Goal: Task Accomplishment & Management: Complete application form

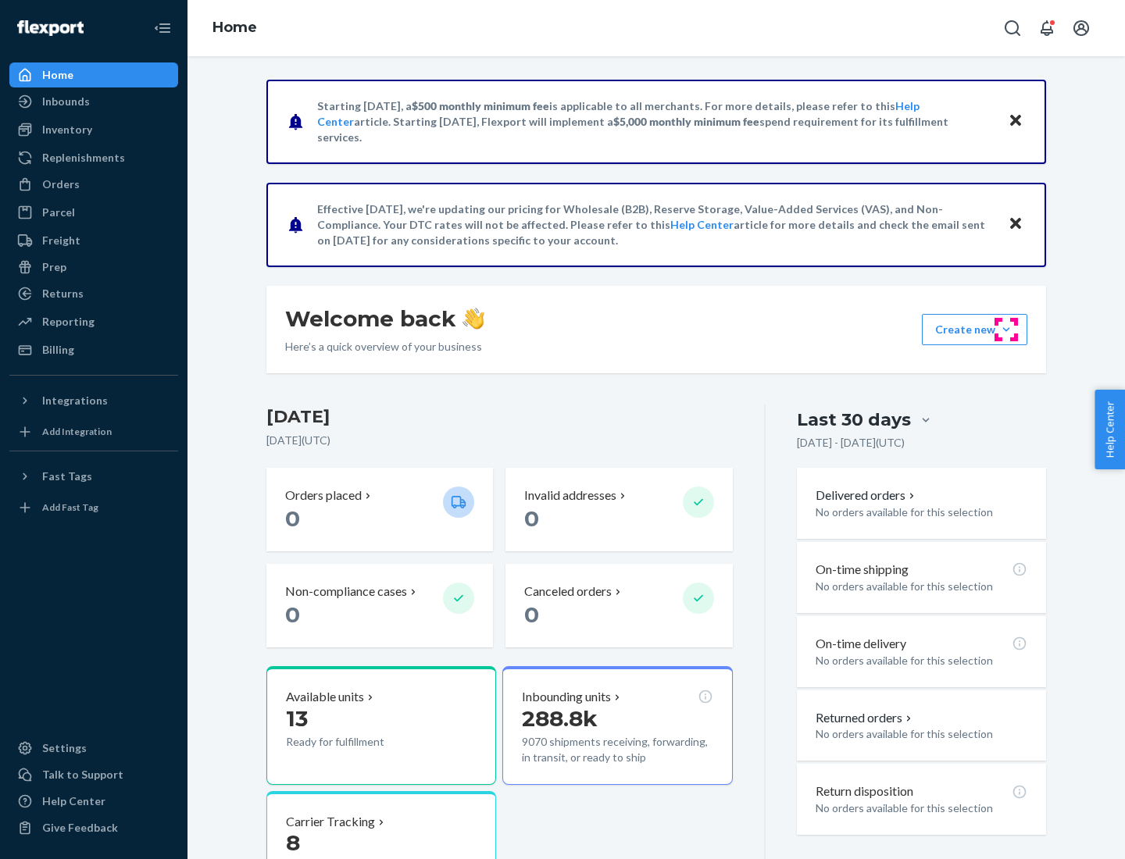
click at [1006, 330] on button "Create new Create new inbound Create new order Create new product" at bounding box center [974, 329] width 105 height 31
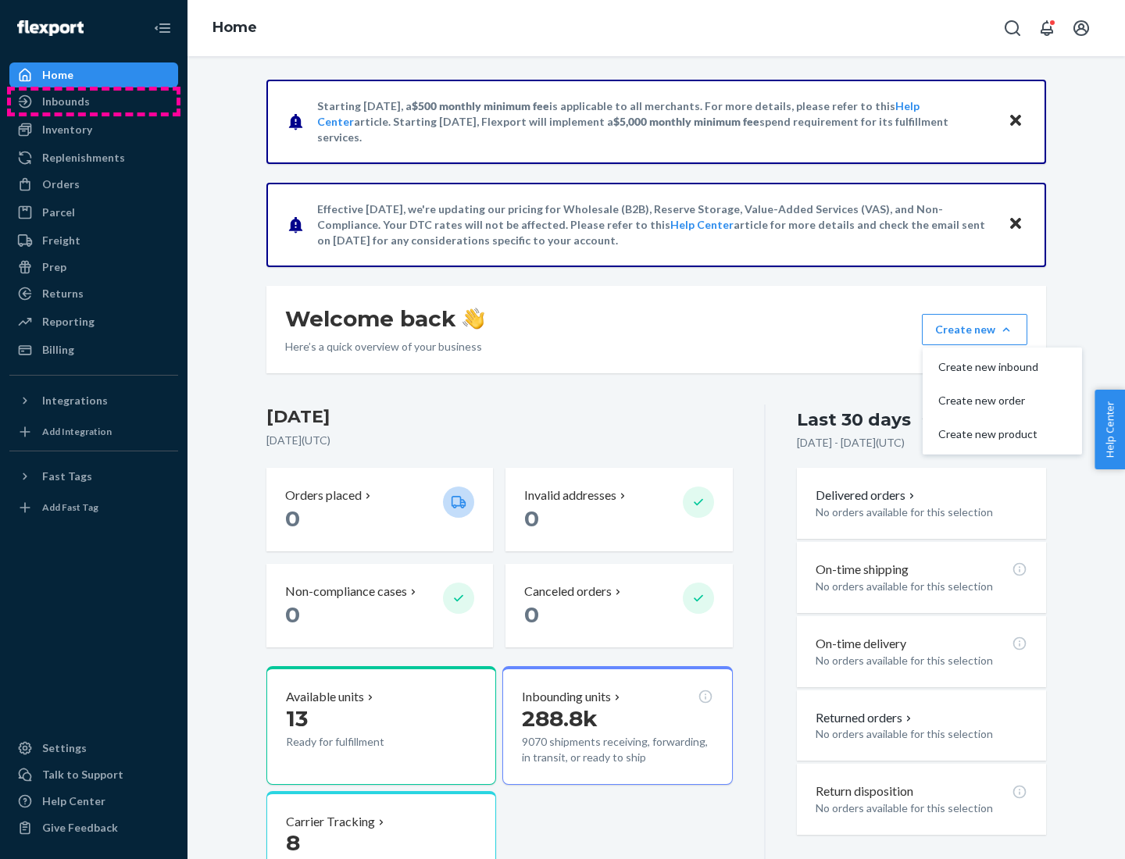
click at [94, 102] on div "Inbounds" at bounding box center [94, 102] width 166 height 22
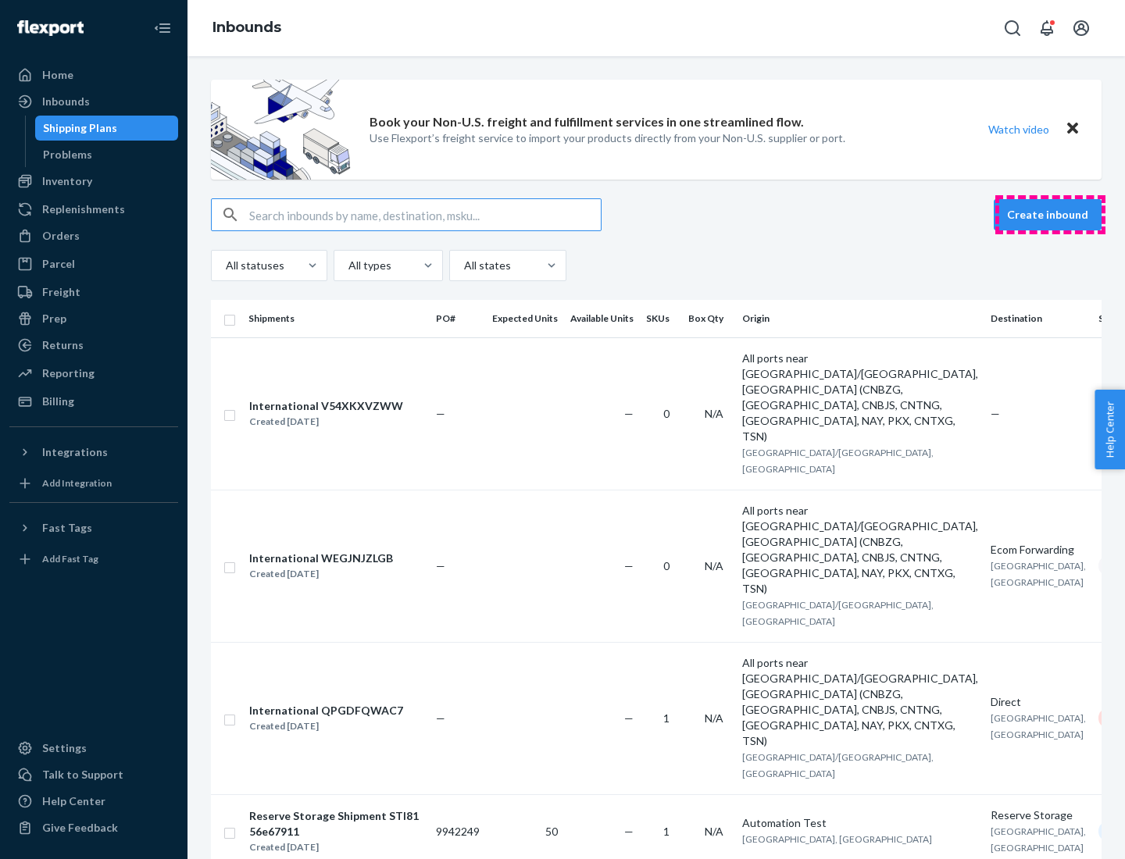
click at [1050, 215] on button "Create inbound" at bounding box center [1048, 214] width 108 height 31
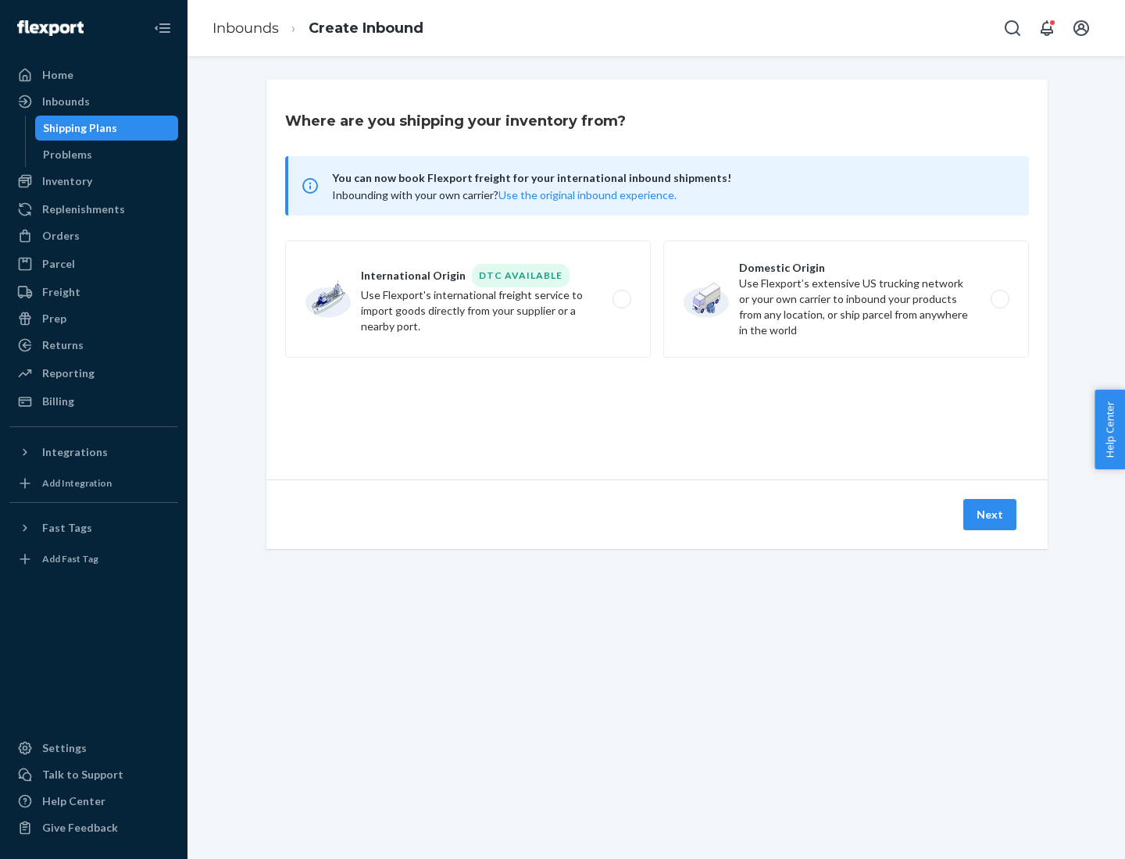
click at [846, 299] on label "Domestic Origin Use Flexport’s extensive US trucking network or your own carrie…" at bounding box center [846, 299] width 366 height 117
click at [999, 299] on input "Domestic Origin Use Flexport’s extensive US trucking network or your own carrie…" at bounding box center [1004, 300] width 10 height 10
radio input "true"
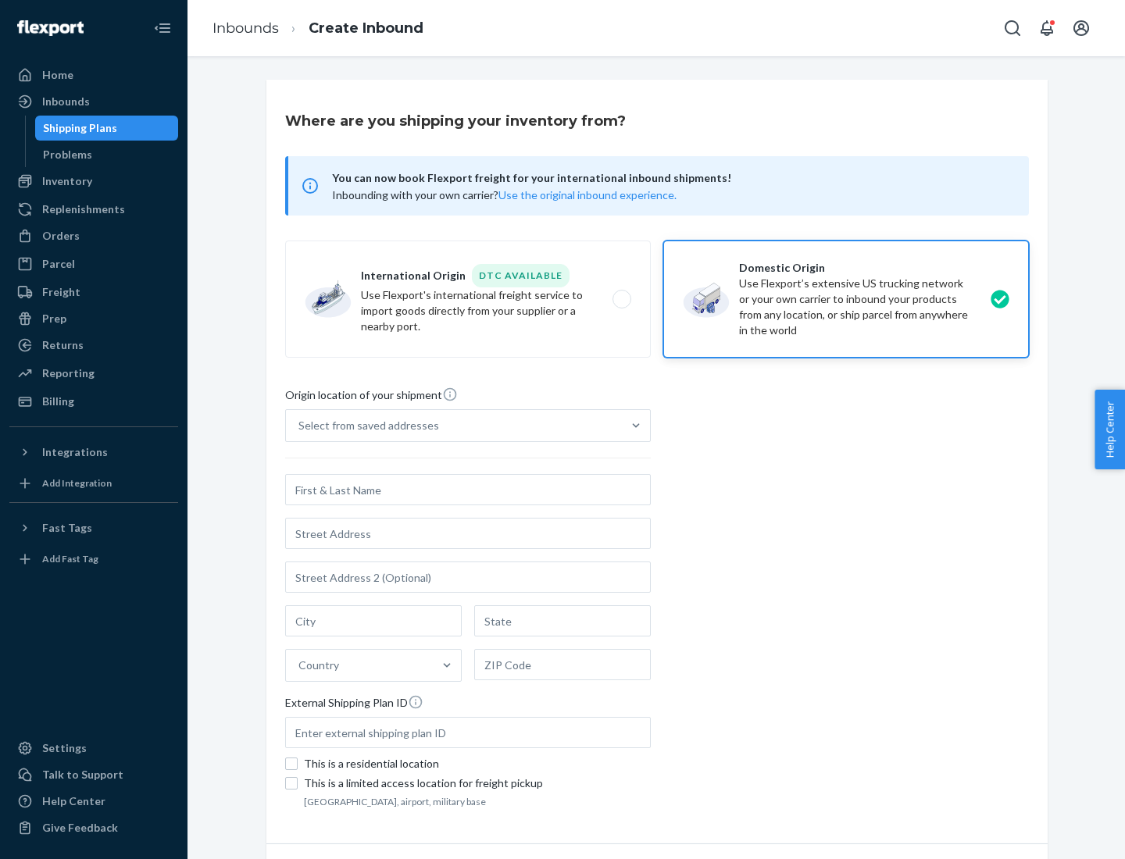
click at [365, 426] on div "Select from saved addresses" at bounding box center [368, 426] width 141 height 16
click at [300, 426] on input "Select from saved addresses" at bounding box center [299, 426] width 2 height 16
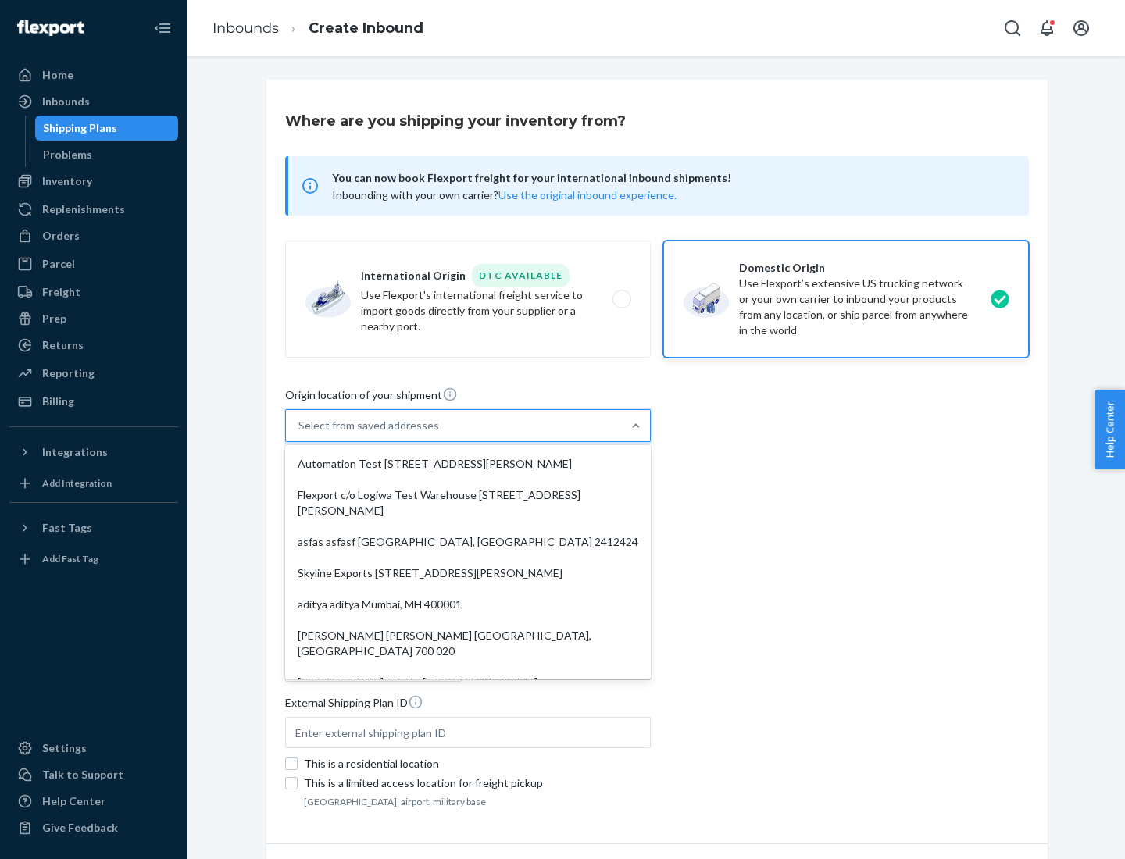
scroll to position [6, 0]
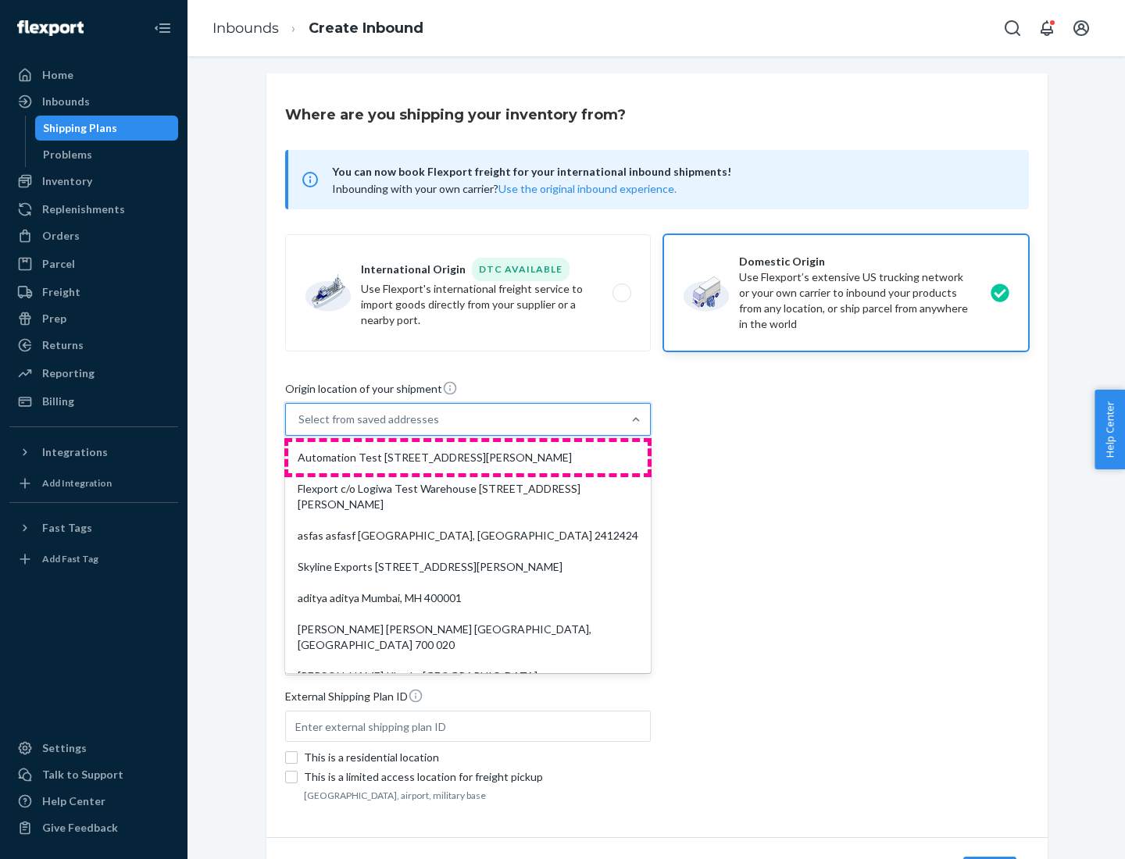
click at [468, 458] on div "Automation Test [STREET_ADDRESS][PERSON_NAME]" at bounding box center [467, 457] width 359 height 31
click at [300, 427] on input "option Automation Test [STREET_ADDRESS][PERSON_NAME]. 9 results available. Use …" at bounding box center [299, 420] width 2 height 16
type input "Automation Test"
type input "9th Floor"
type input "[GEOGRAPHIC_DATA]"
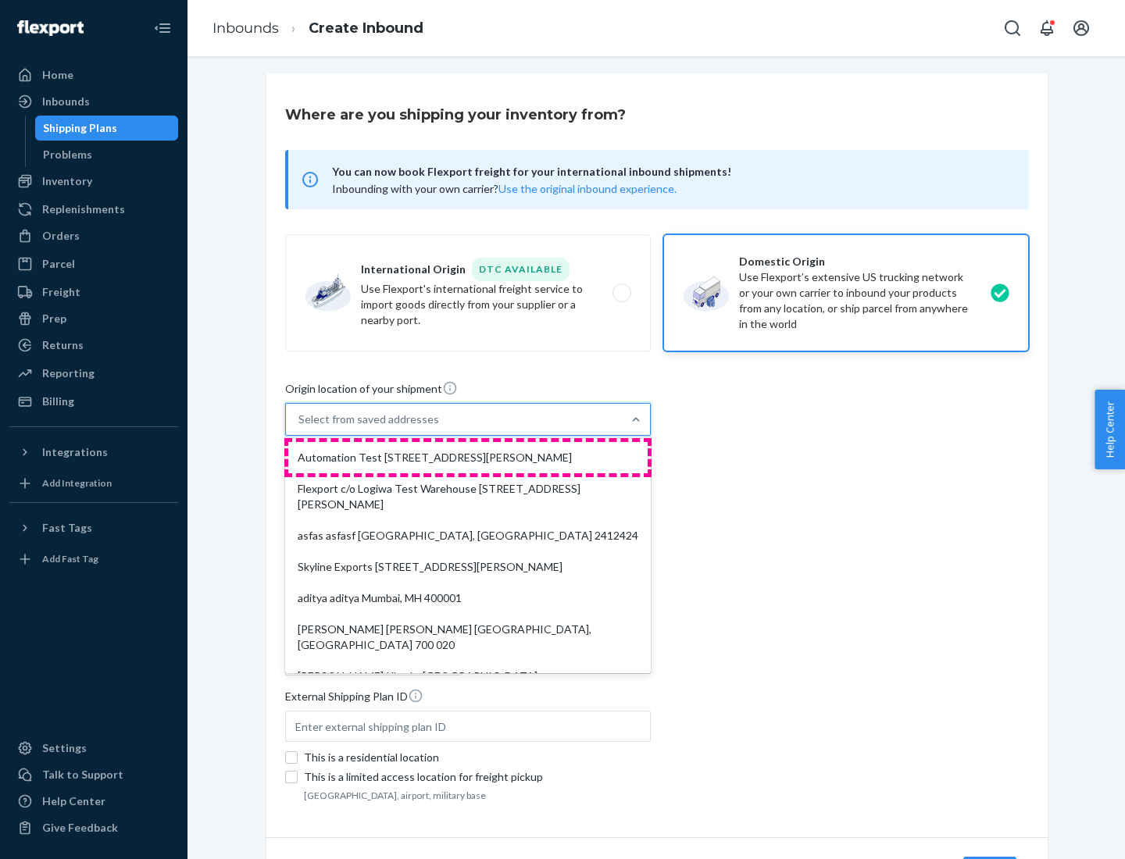
type input "CA"
type input "94104"
type input "[STREET_ADDRESS][PERSON_NAME]"
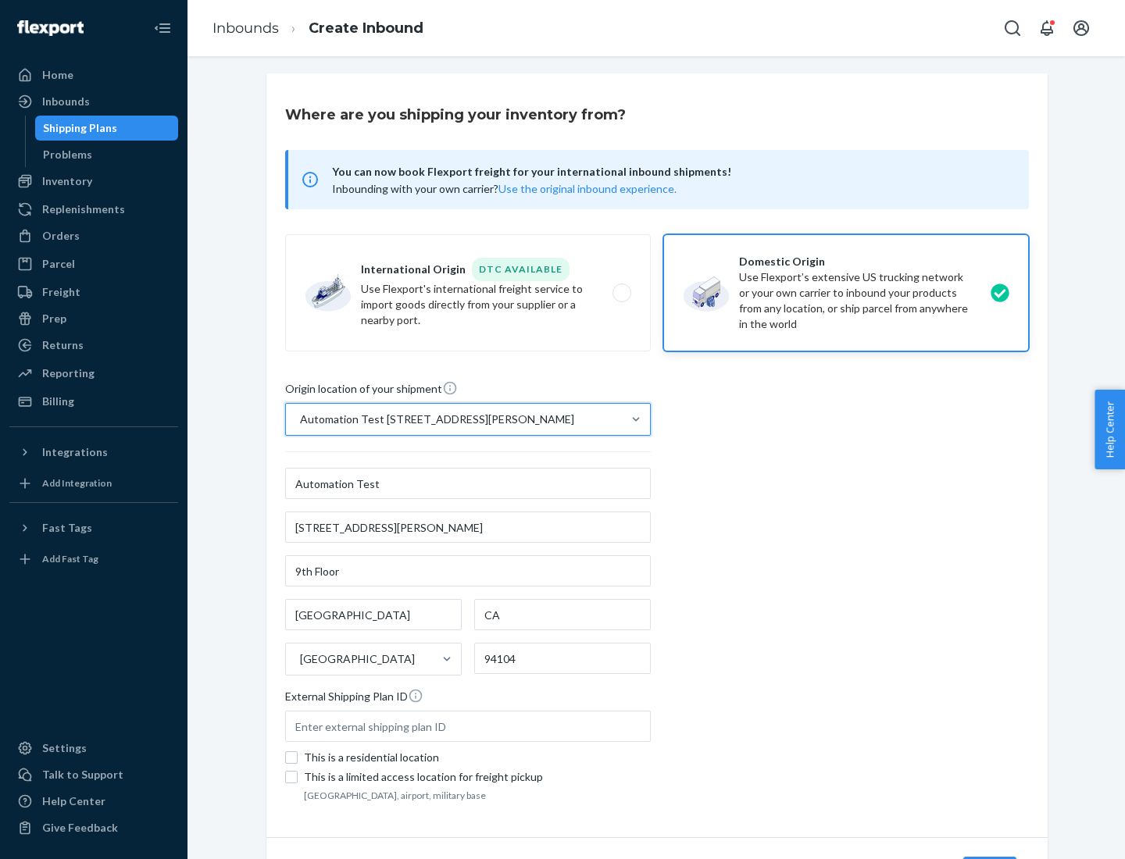
scroll to position [91, 0]
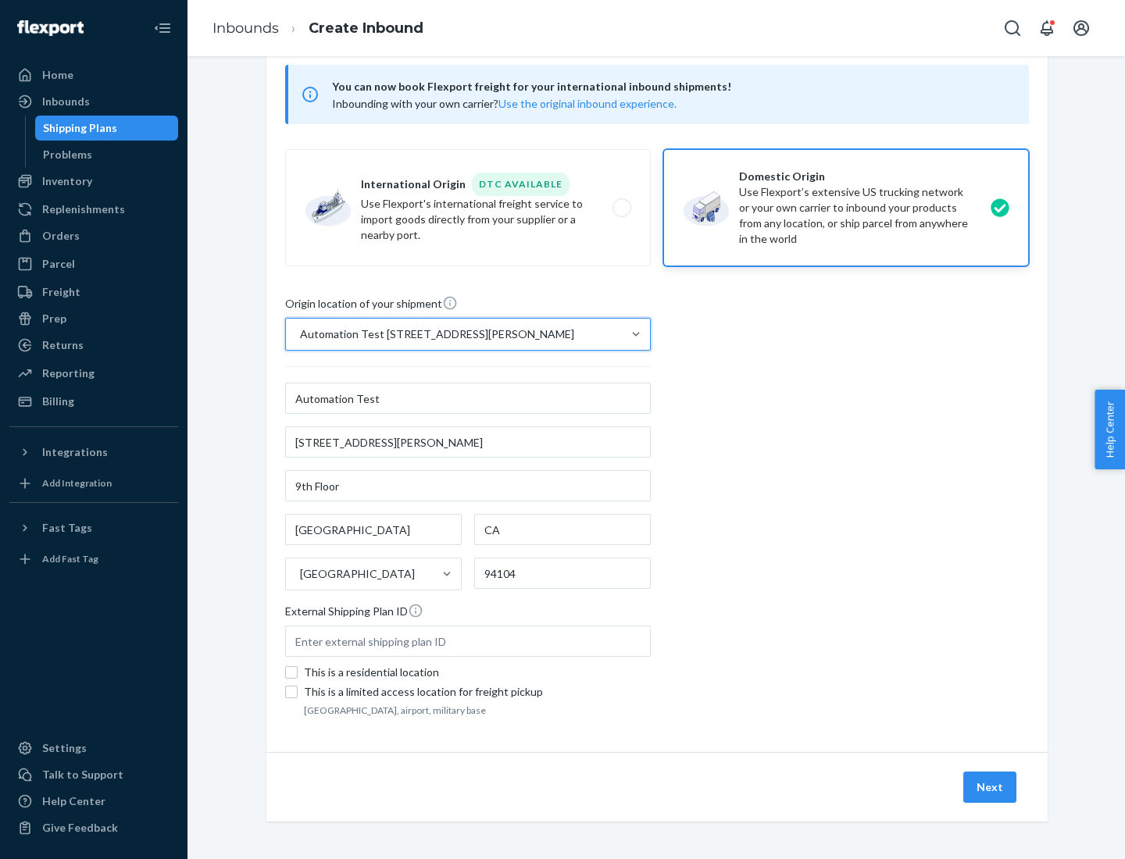
click at [991, 787] on button "Next" at bounding box center [989, 787] width 53 height 31
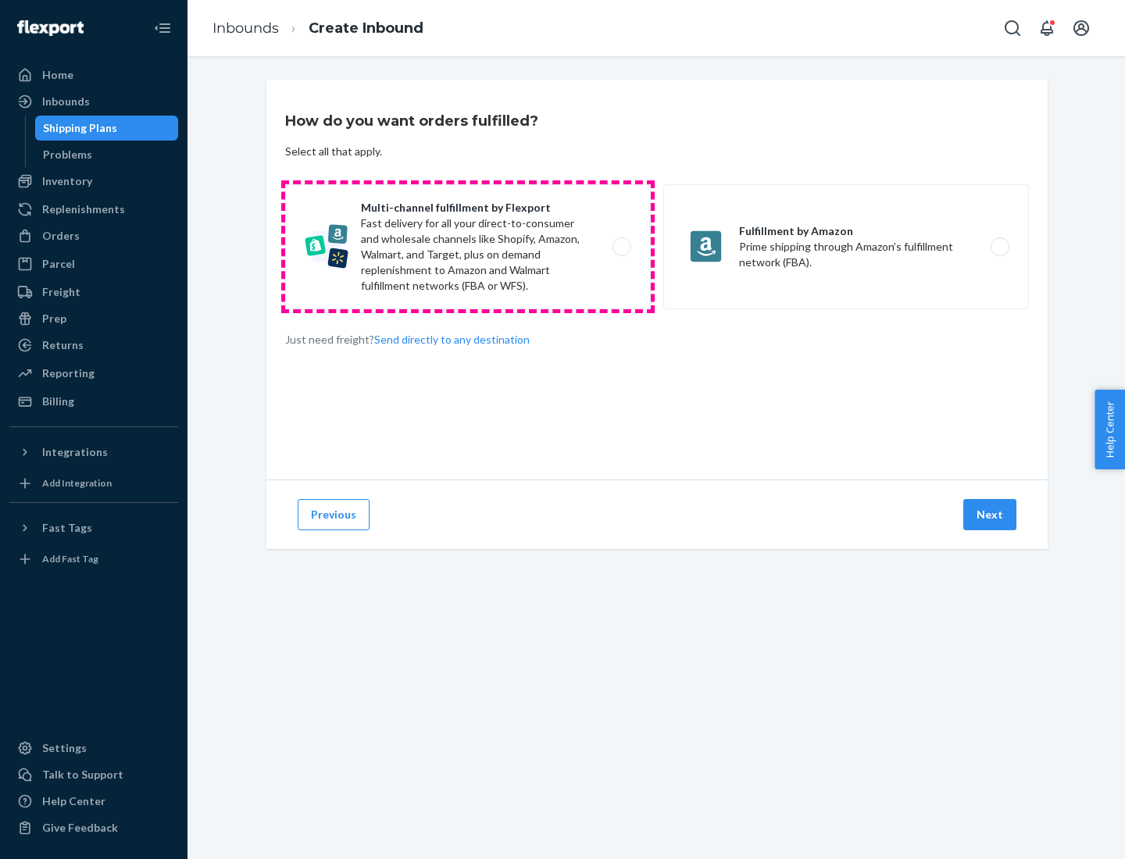
click at [468, 247] on label "Multi-channel fulfillment by Flexport Fast delivery for all your direct-to-cons…" at bounding box center [468, 246] width 366 height 125
click at [621, 247] on input "Multi-channel fulfillment by Flexport Fast delivery for all your direct-to-cons…" at bounding box center [626, 247] width 10 height 10
radio input "true"
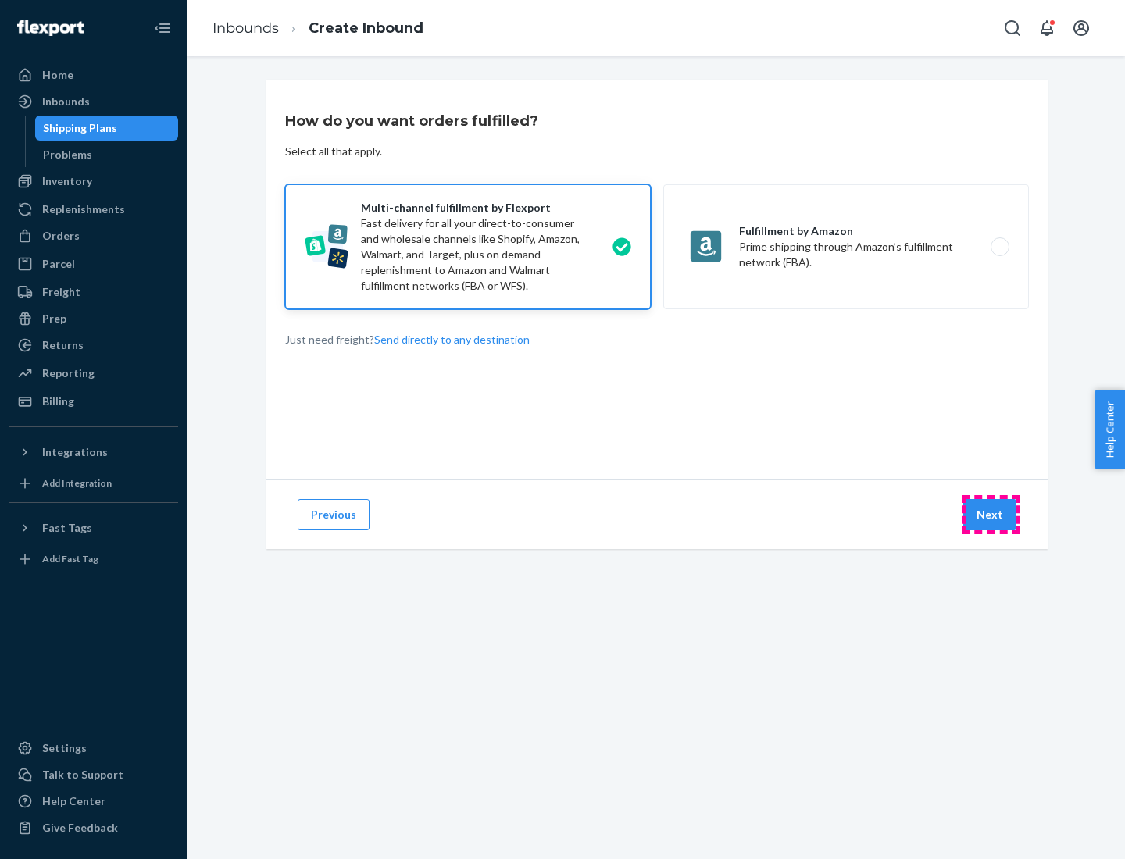
click at [991, 515] on button "Next" at bounding box center [989, 514] width 53 height 31
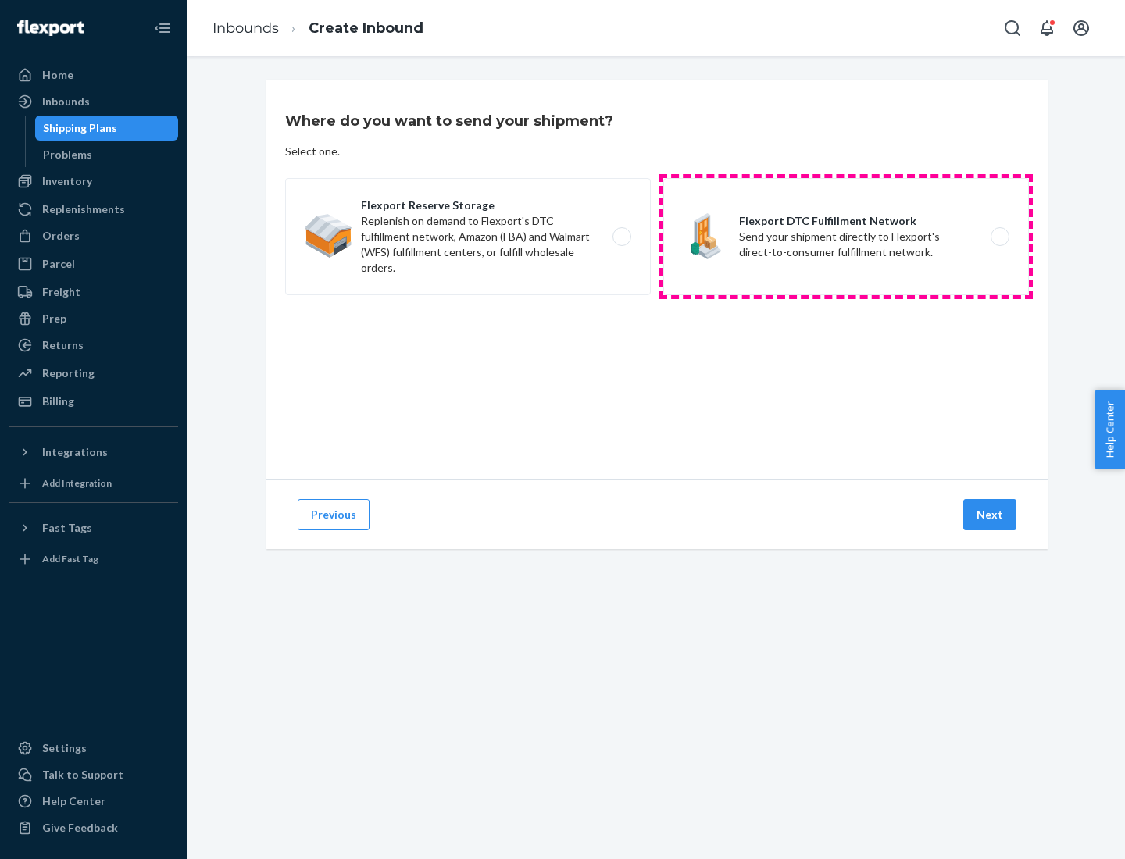
click at [846, 237] on label "Flexport DTC Fulfillment Network Send your shipment directly to Flexport's dire…" at bounding box center [846, 236] width 366 height 117
click at [999, 237] on input "Flexport DTC Fulfillment Network Send your shipment directly to Flexport's dire…" at bounding box center [1004, 237] width 10 height 10
radio input "true"
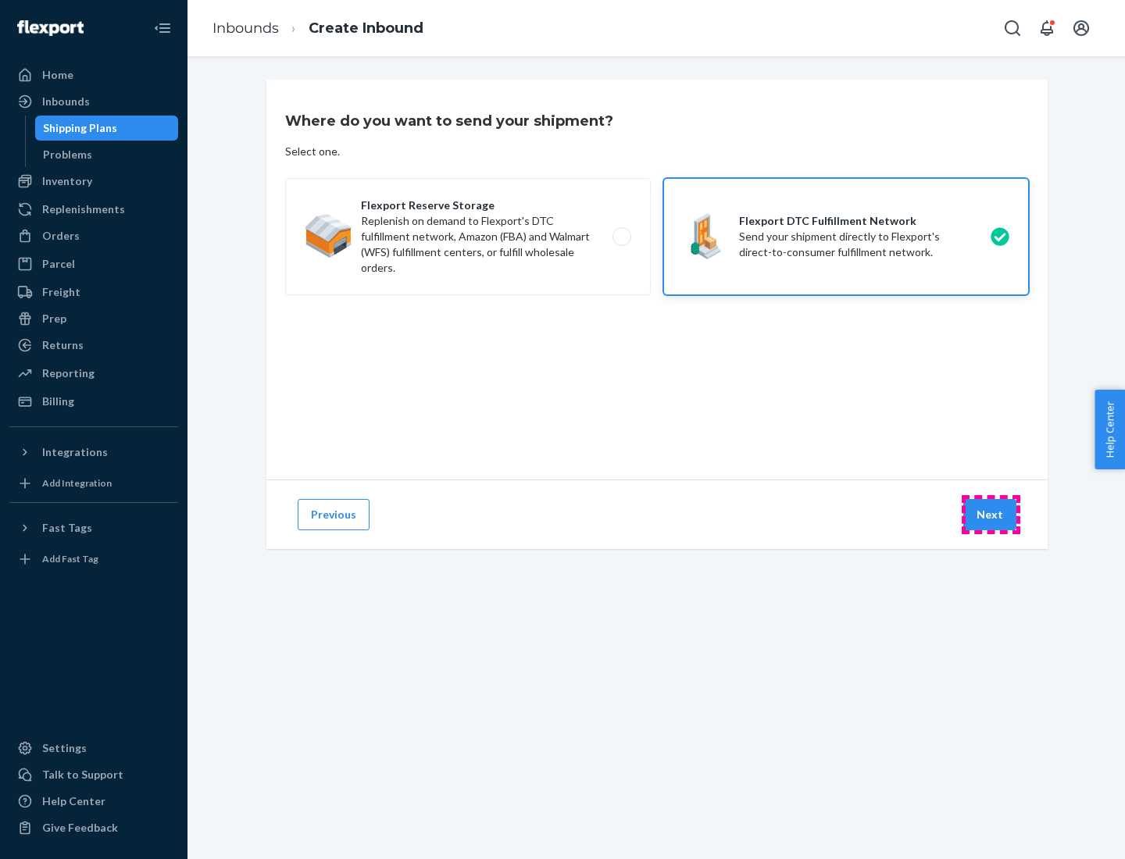
click at [991, 515] on button "Next" at bounding box center [989, 514] width 53 height 31
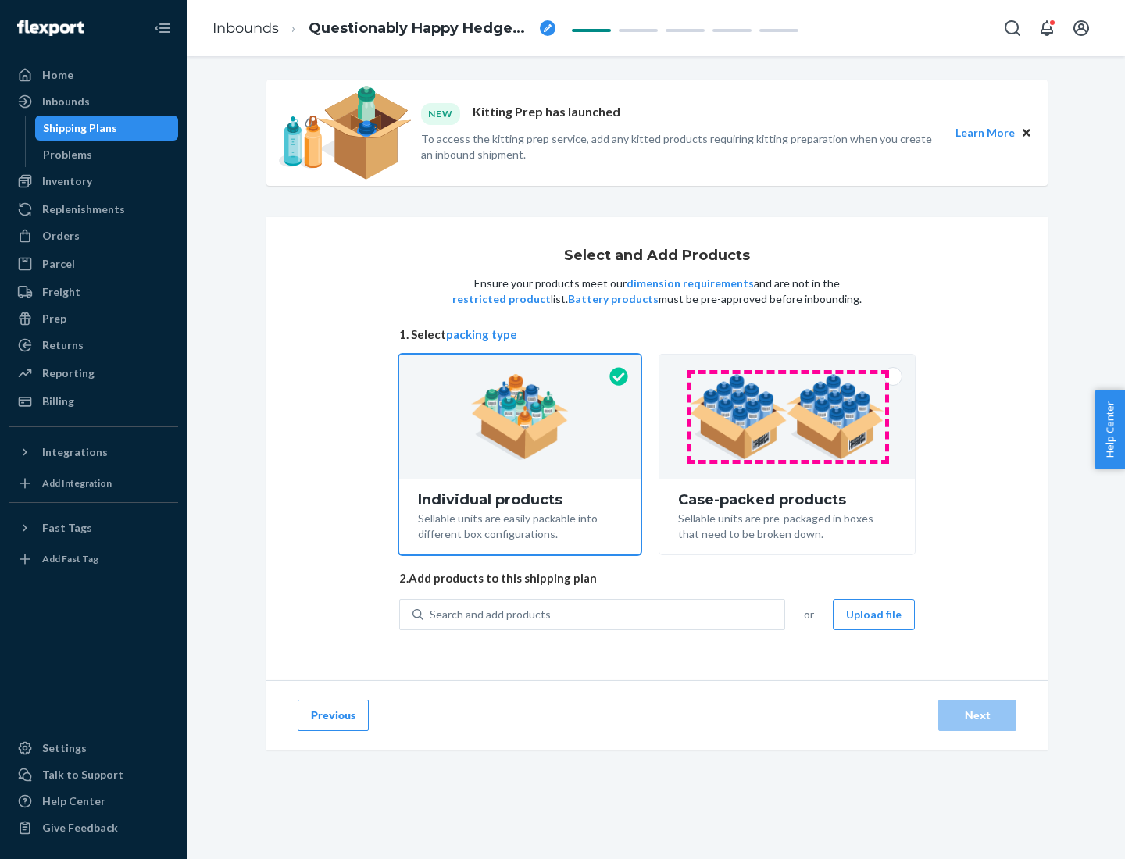
click at [787, 417] on img at bounding box center [787, 417] width 195 height 86
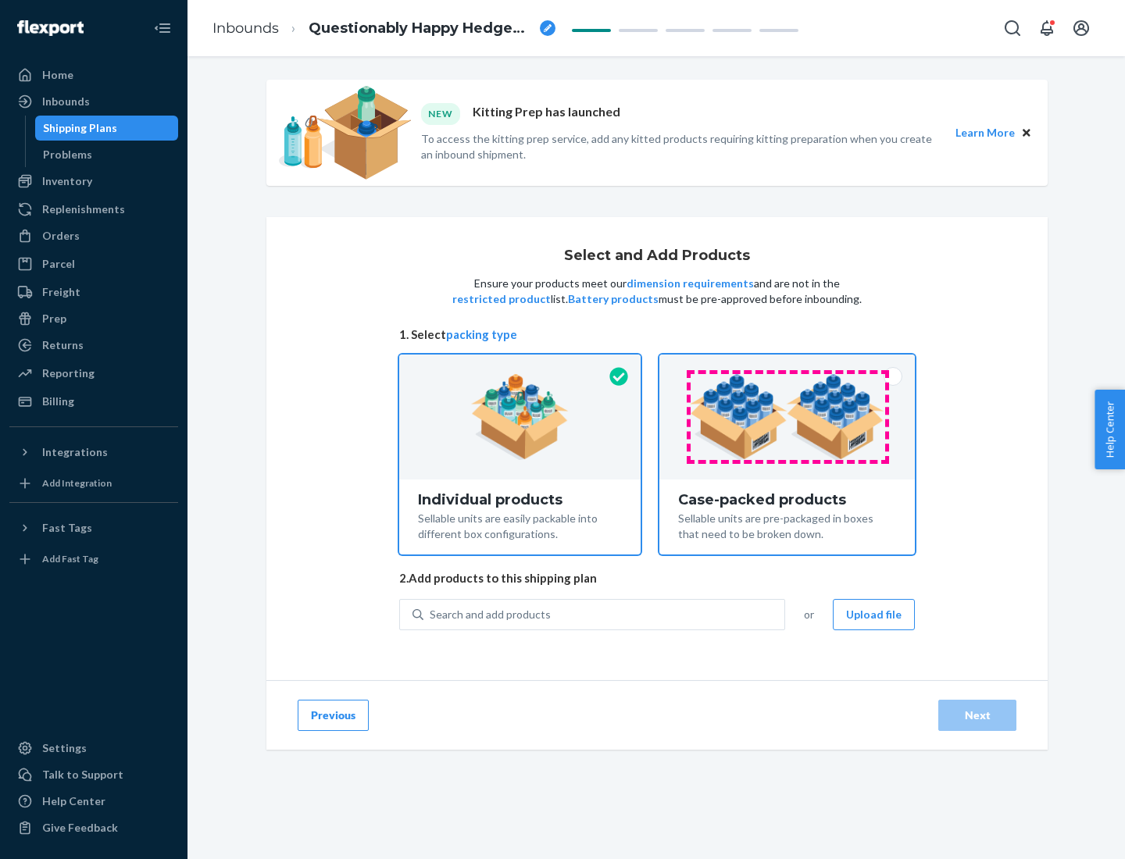
click at [787, 365] on input "Case-packed products Sellable units are pre-packaged in boxes that need to be b…" at bounding box center [787, 360] width 10 height 10
radio input "true"
radio input "false"
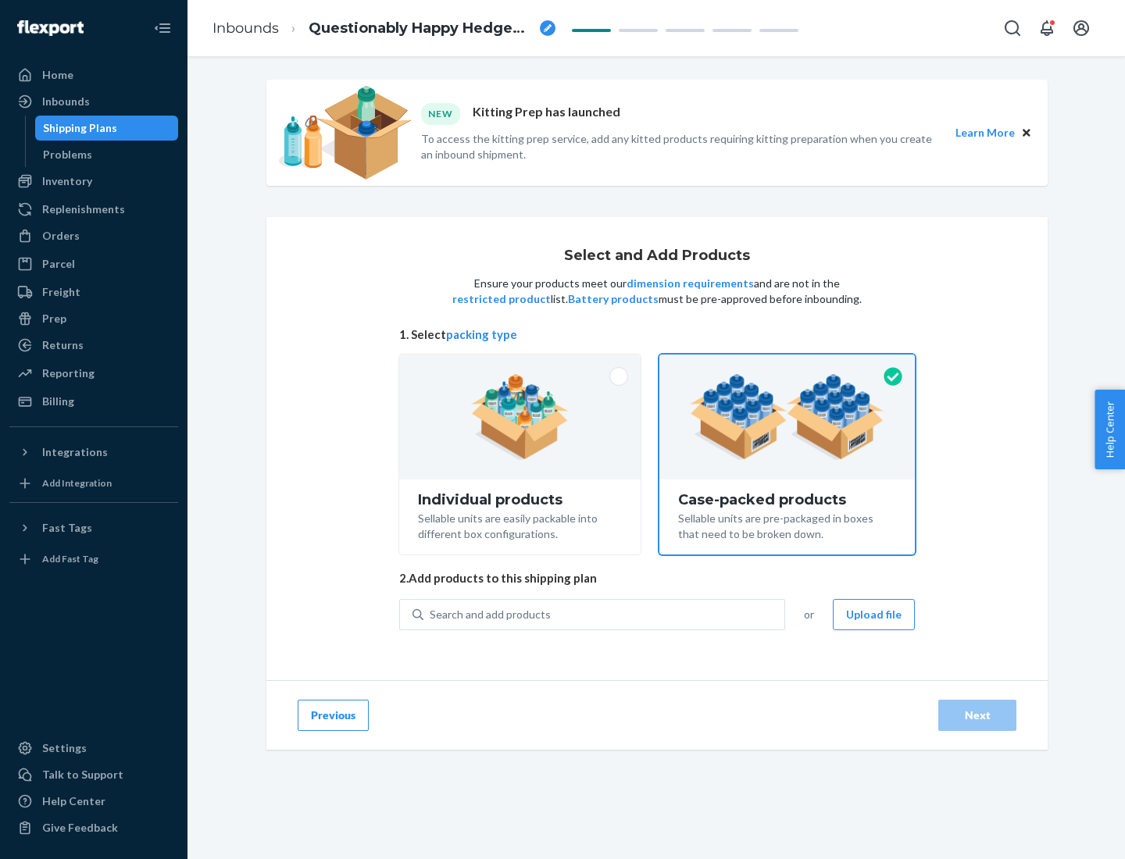
click at [605, 614] on div "Search and add products" at bounding box center [603, 615] width 361 height 28
click at [431, 614] on input "Search and add products" at bounding box center [431, 615] width 2 height 16
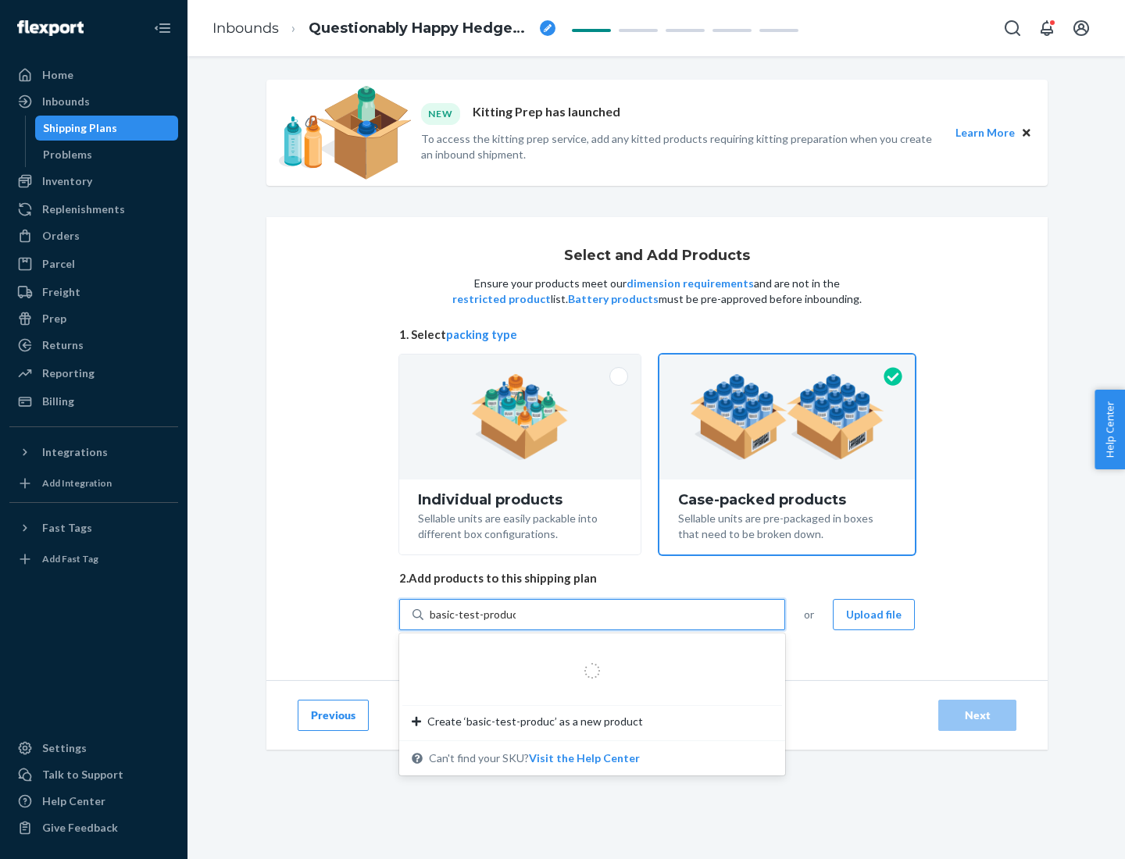
type input "basic-test-product-1"
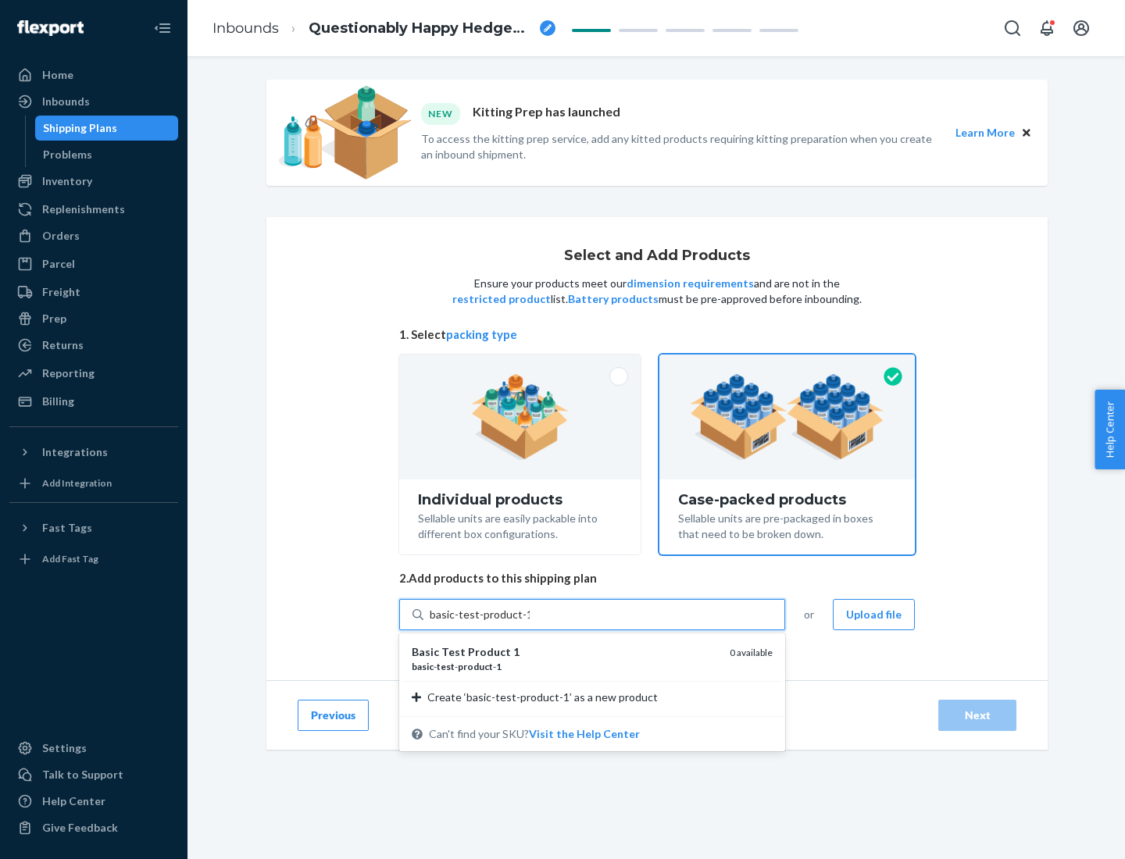
click at [565, 666] on div "basic - test - product - 1" at bounding box center [564, 666] width 305 height 13
click at [530, 623] on input "basic-test-product-1" at bounding box center [480, 615] width 100 height 16
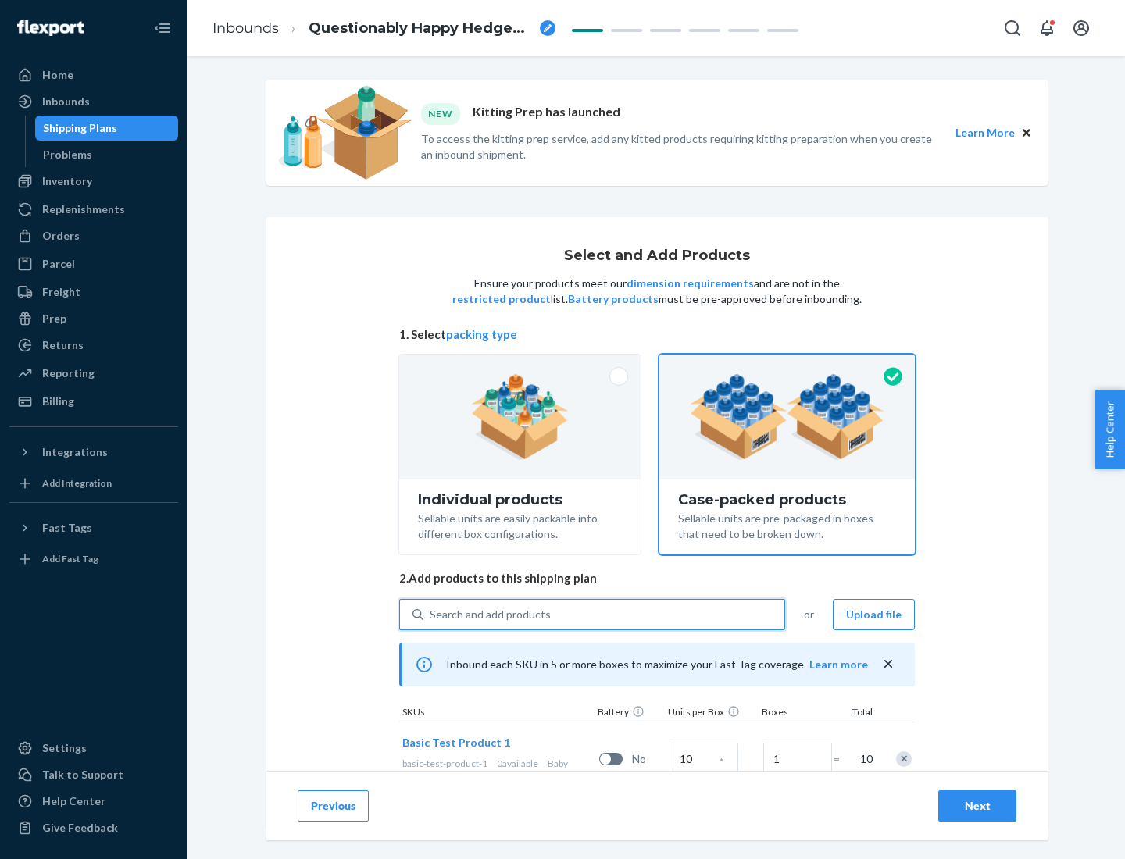
scroll to position [56, 0]
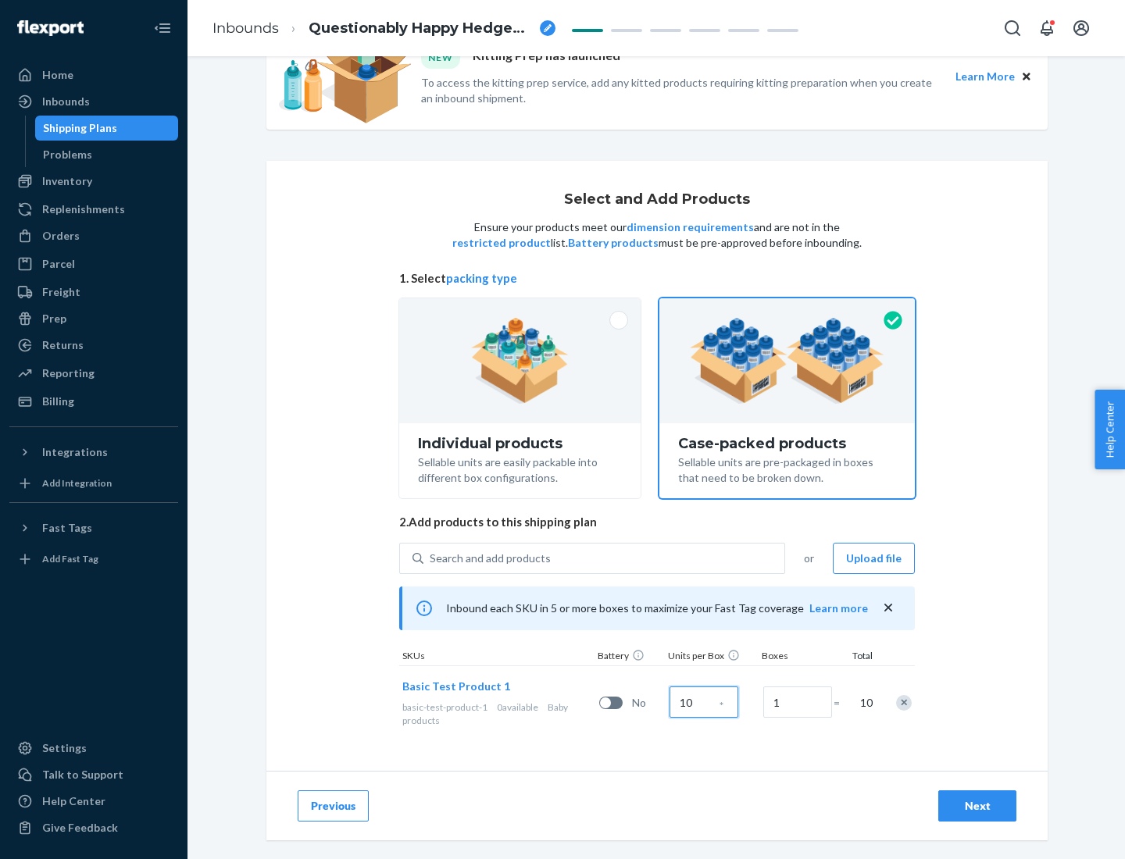
type input "10"
type input "7"
click at [977, 806] on div "Next" at bounding box center [977, 806] width 52 height 16
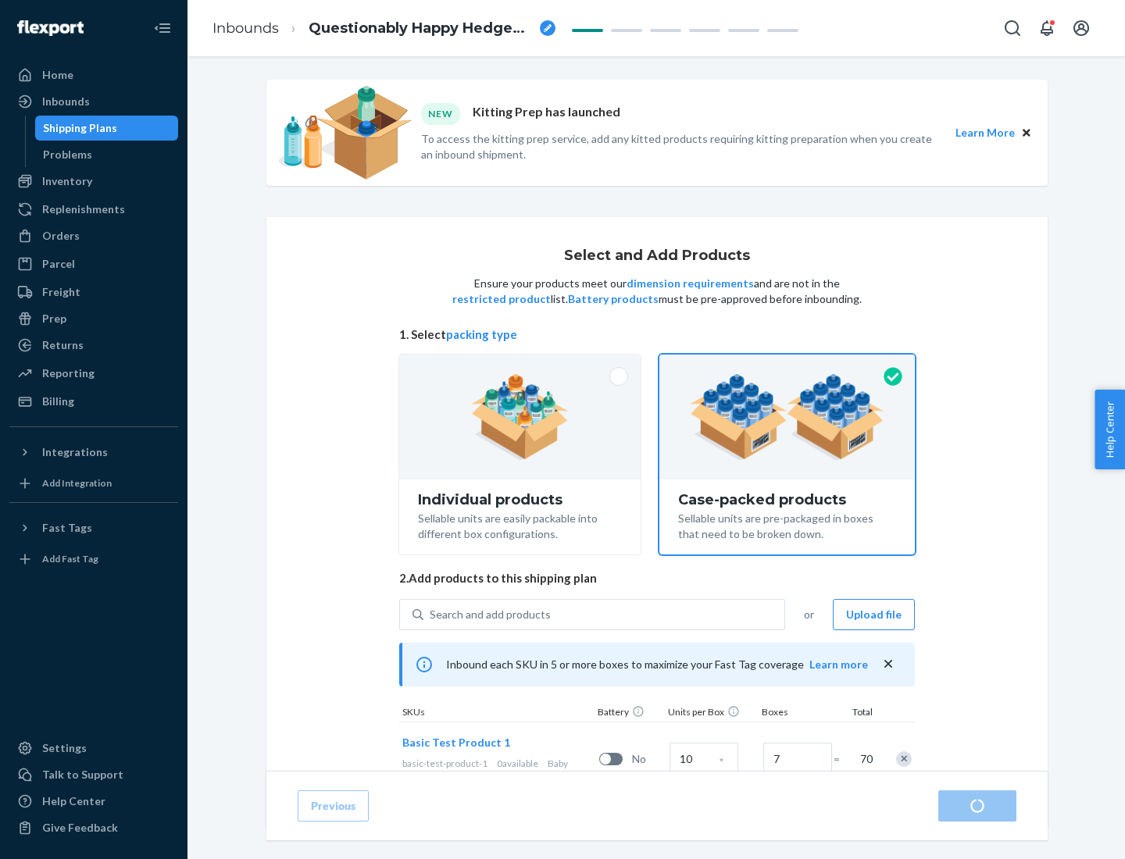
radio input "true"
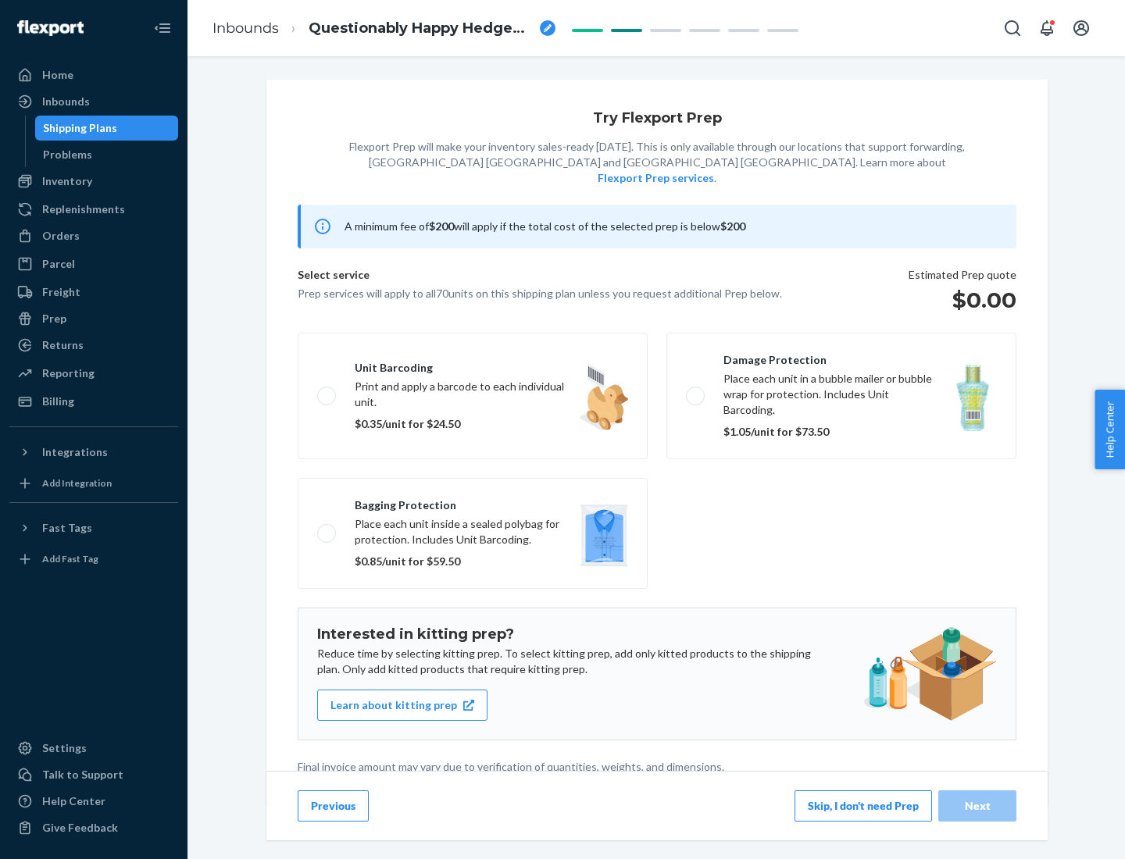
scroll to position [4, 0]
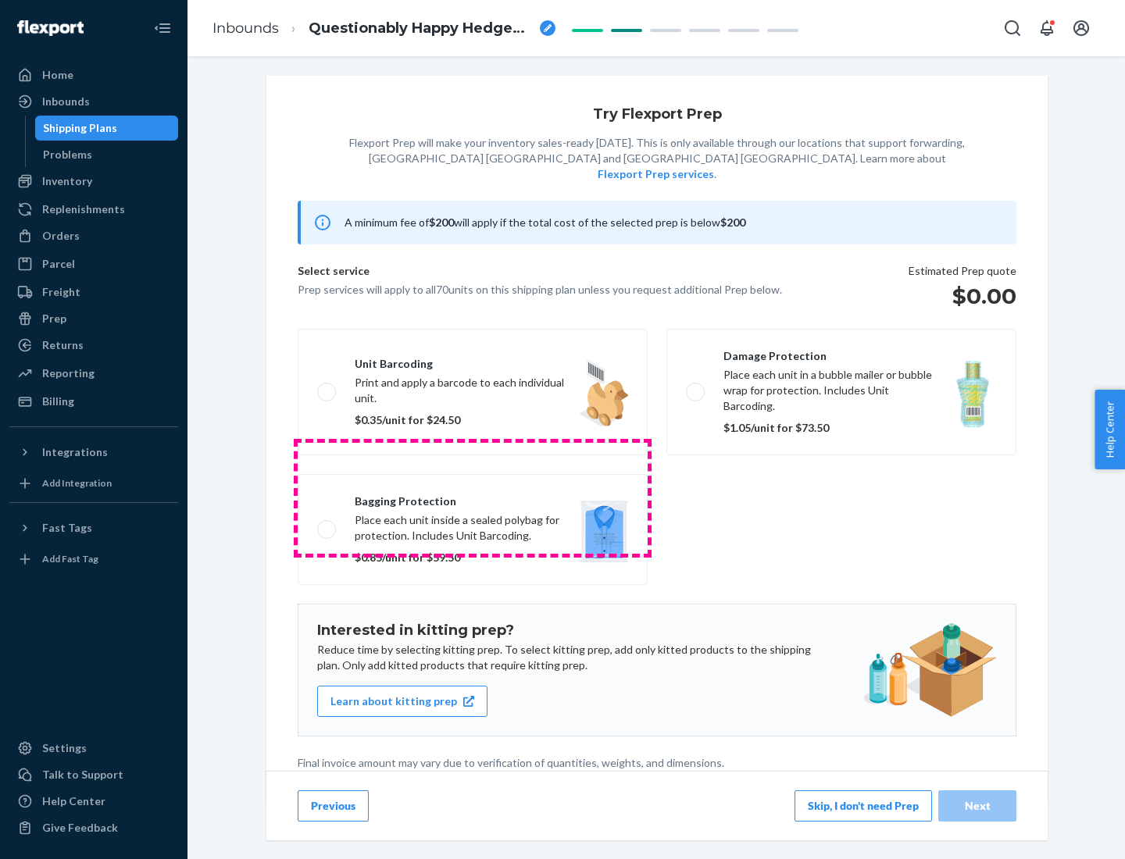
click at [473, 498] on label "Bagging protection Place each unit inside a sealed polybag for protection. Incl…" at bounding box center [473, 529] width 350 height 111
click at [327, 524] on input "Bagging protection Place each unit inside a sealed polybag for protection. Incl…" at bounding box center [322, 529] width 10 height 10
checkbox input "true"
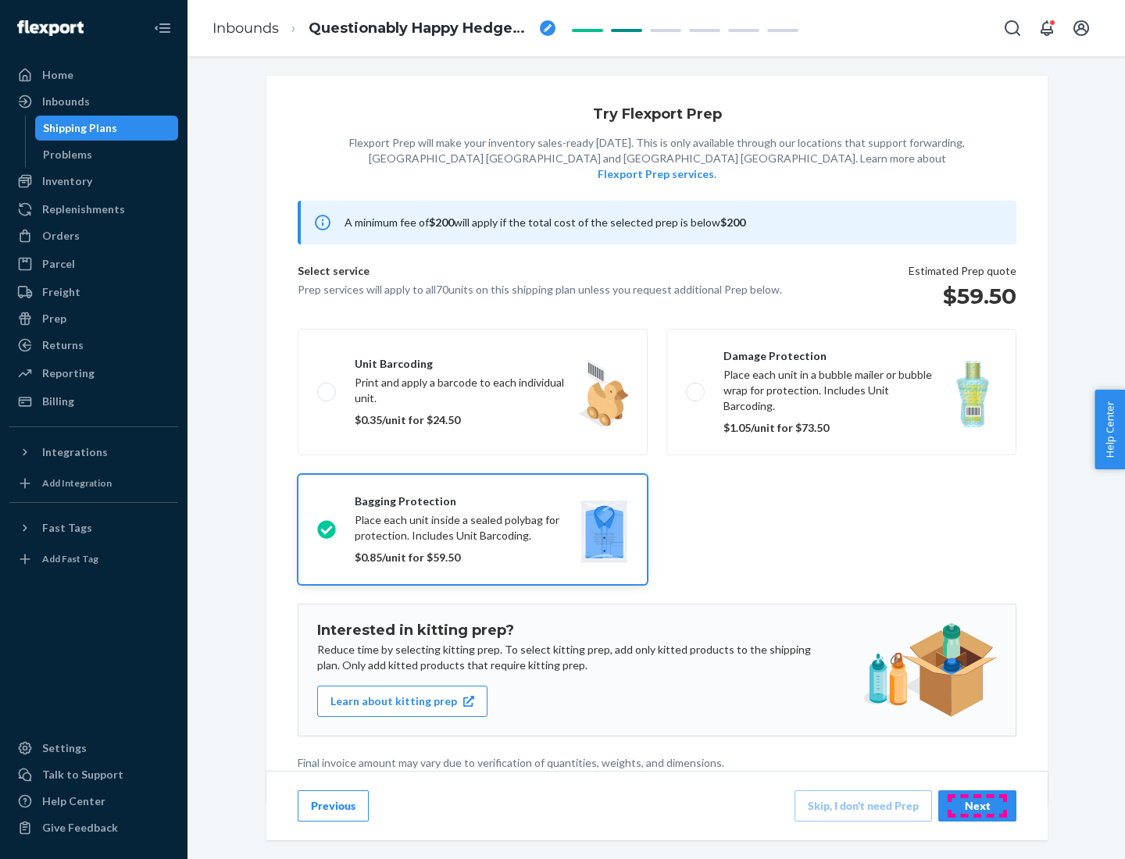
click at [977, 805] on div "Next" at bounding box center [977, 806] width 52 height 16
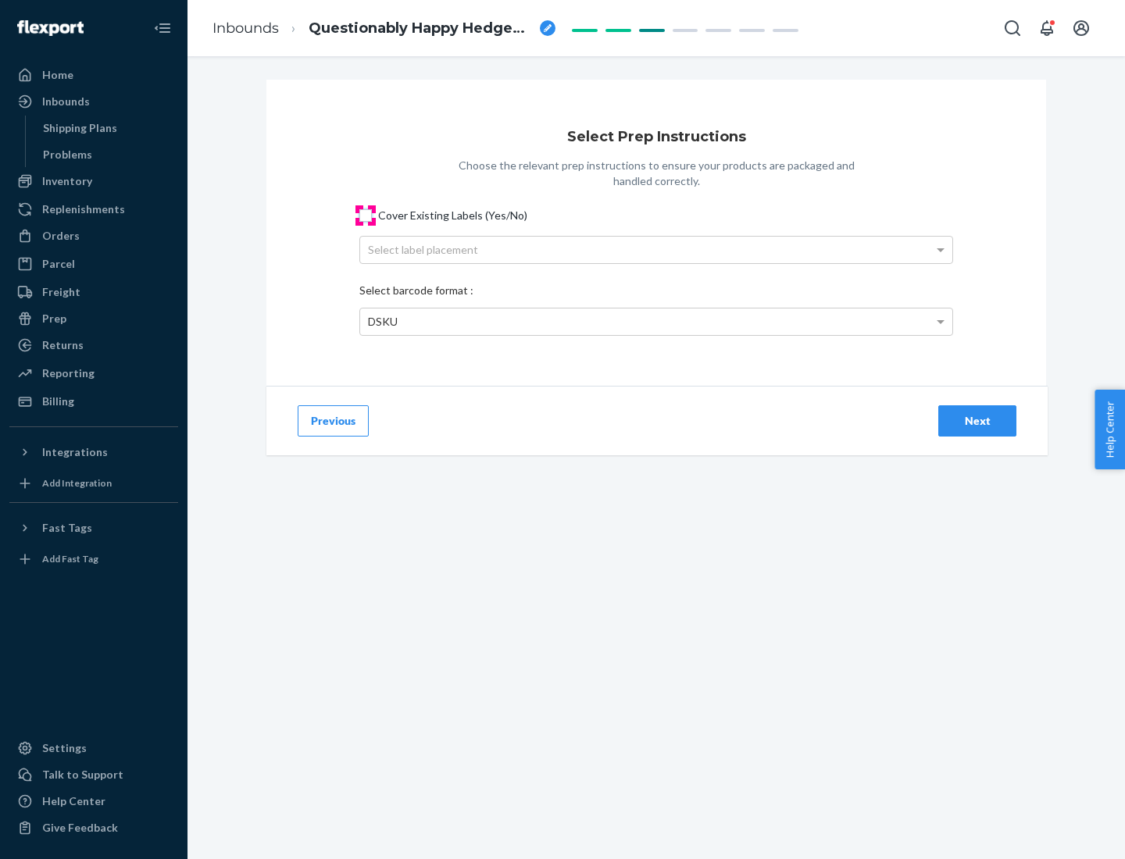
click at [366, 215] on input "Cover Existing Labels (Yes/No)" at bounding box center [365, 215] width 12 height 12
checkbox input "true"
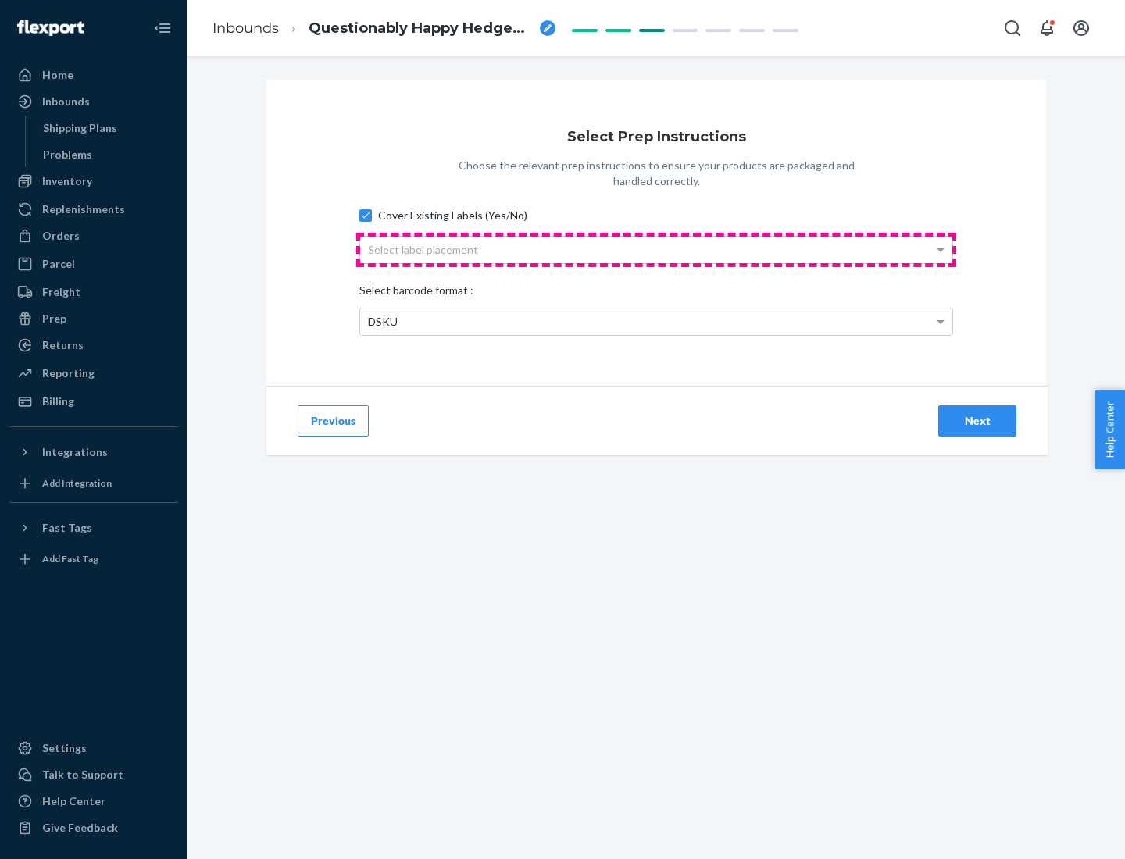
click at [656, 249] on div "Select label placement" at bounding box center [656, 250] width 592 height 27
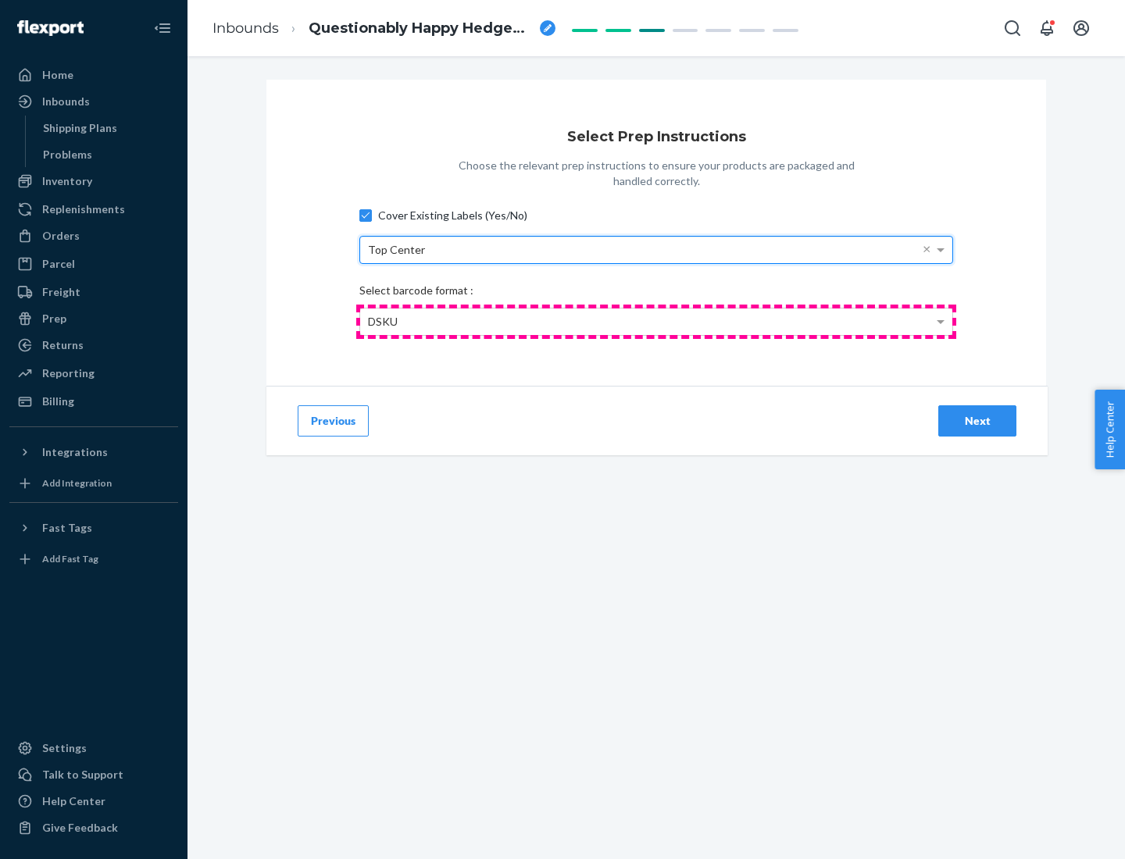
click at [656, 321] on div "DSKU" at bounding box center [656, 322] width 592 height 27
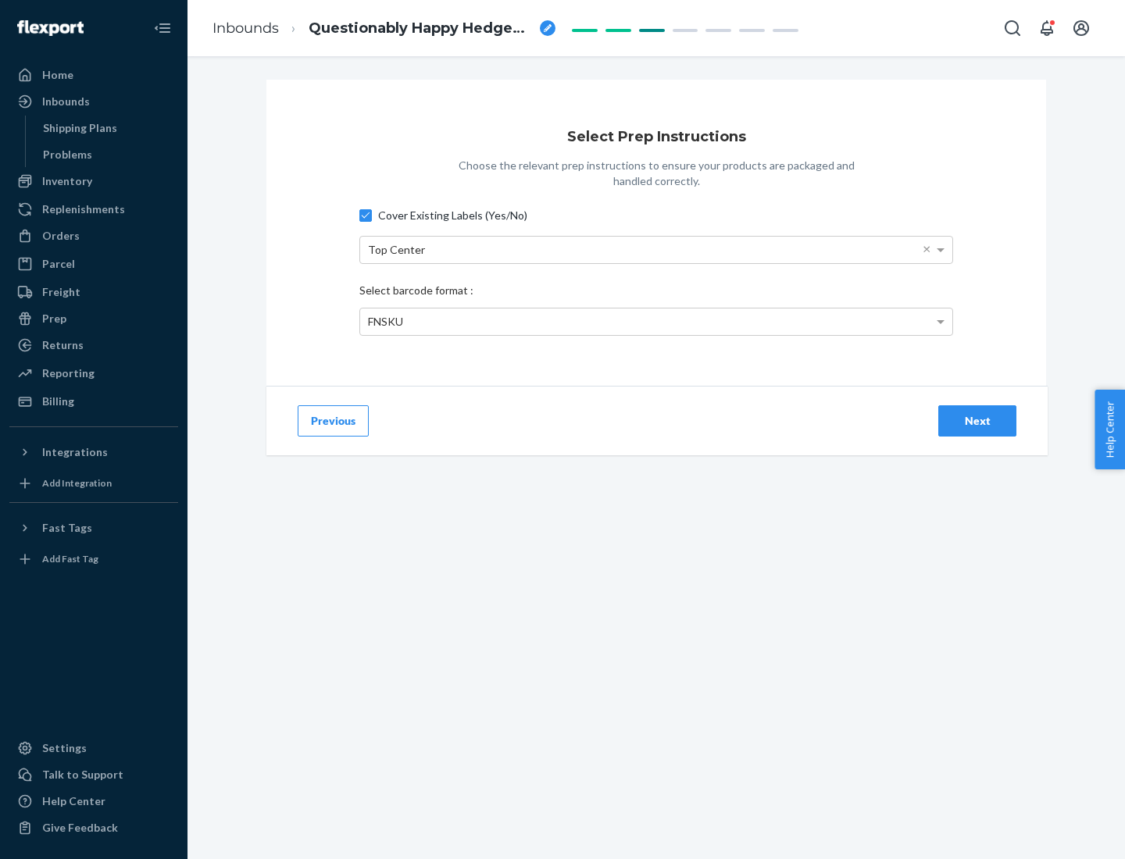
click at [977, 420] on div "Next" at bounding box center [977, 421] width 52 height 16
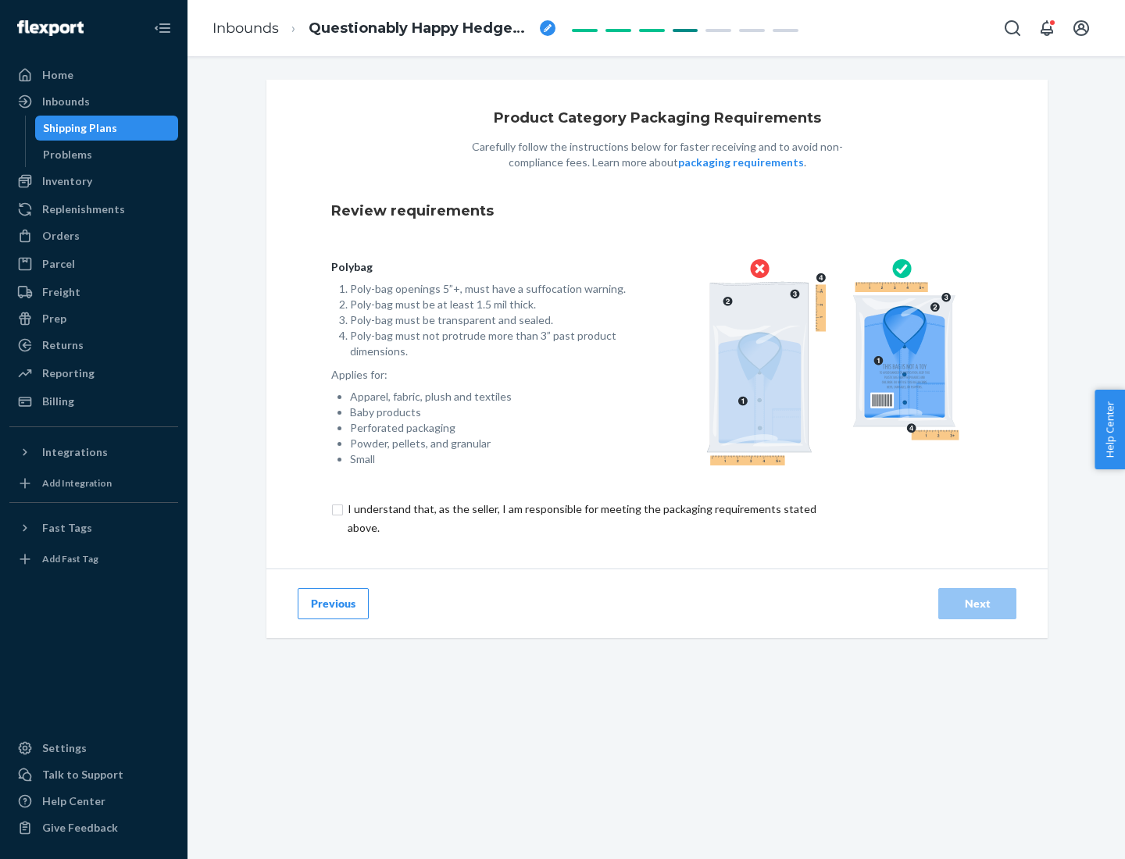
click at [580, 518] on input "checkbox" at bounding box center [590, 518] width 519 height 37
checkbox input "true"
click at [977, 603] on div "Next" at bounding box center [977, 604] width 52 height 16
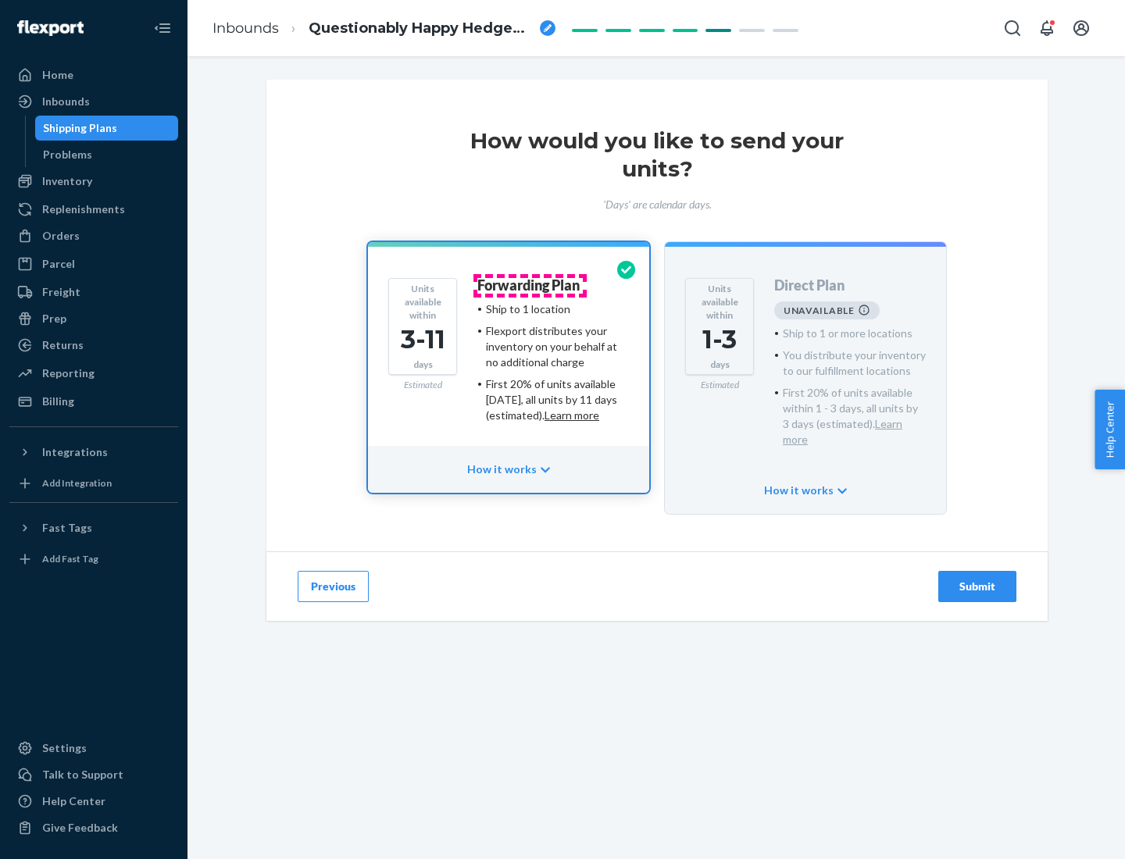
click at [530, 285] on h4 "Forwarding Plan" at bounding box center [528, 286] width 102 height 16
click at [977, 579] on div "Submit" at bounding box center [977, 587] width 52 height 16
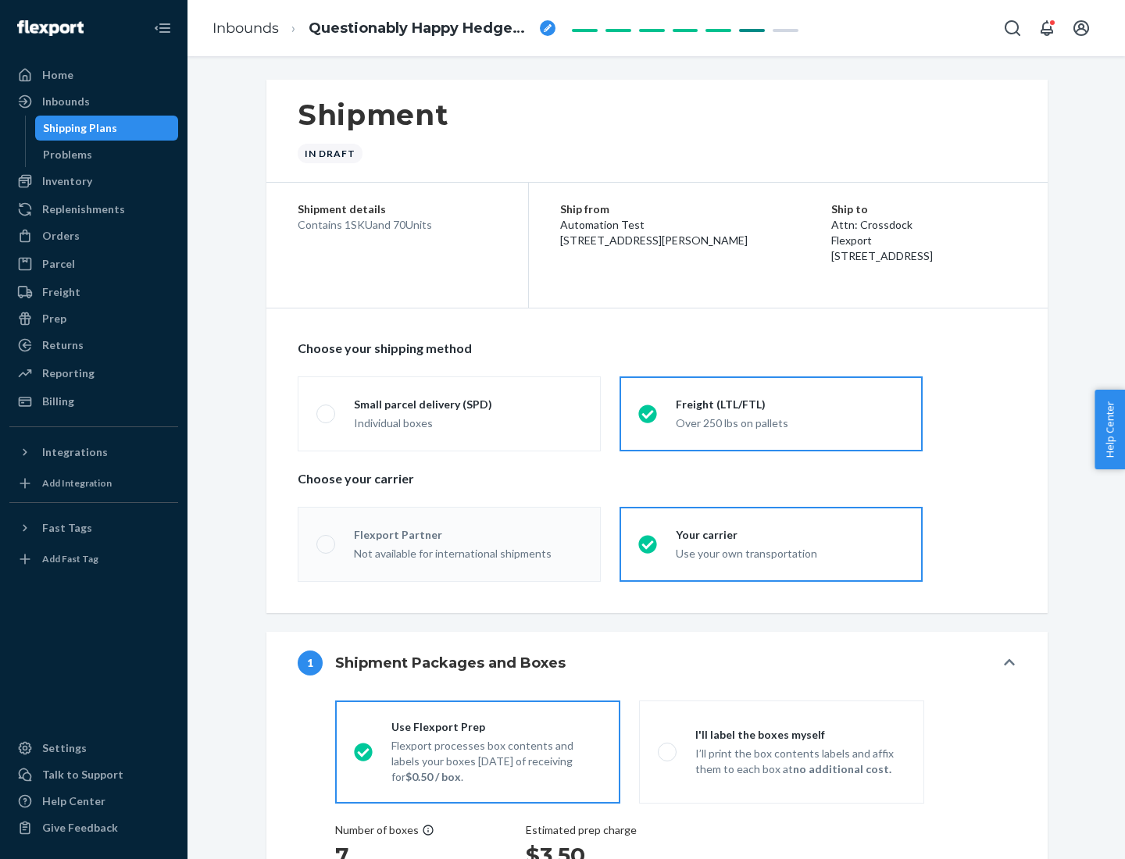
radio input "true"
radio input "false"
radio input "true"
radio input "false"
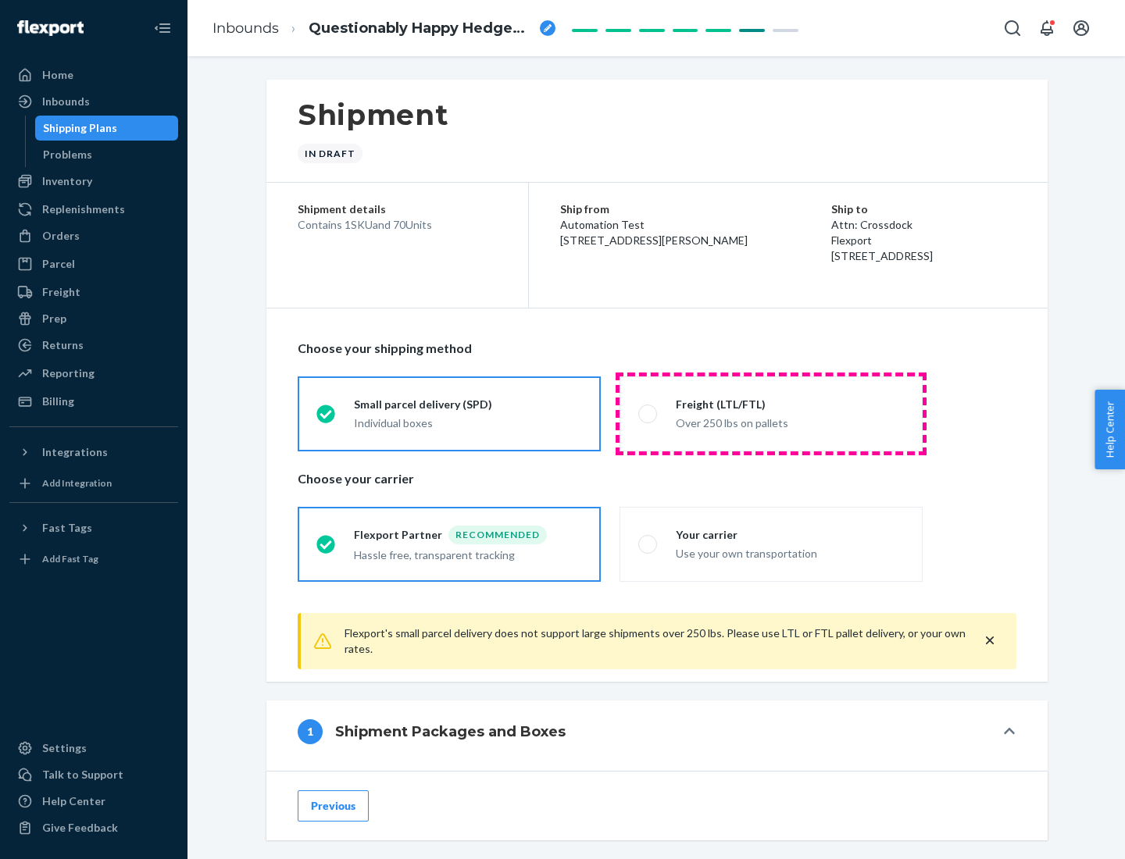
click at [771, 413] on div "Over 250 lbs on pallets" at bounding box center [790, 421] width 228 height 19
click at [648, 413] on input "Freight (LTL/FTL) Over 250 lbs on pallets" at bounding box center [643, 414] width 10 height 10
radio input "true"
radio input "false"
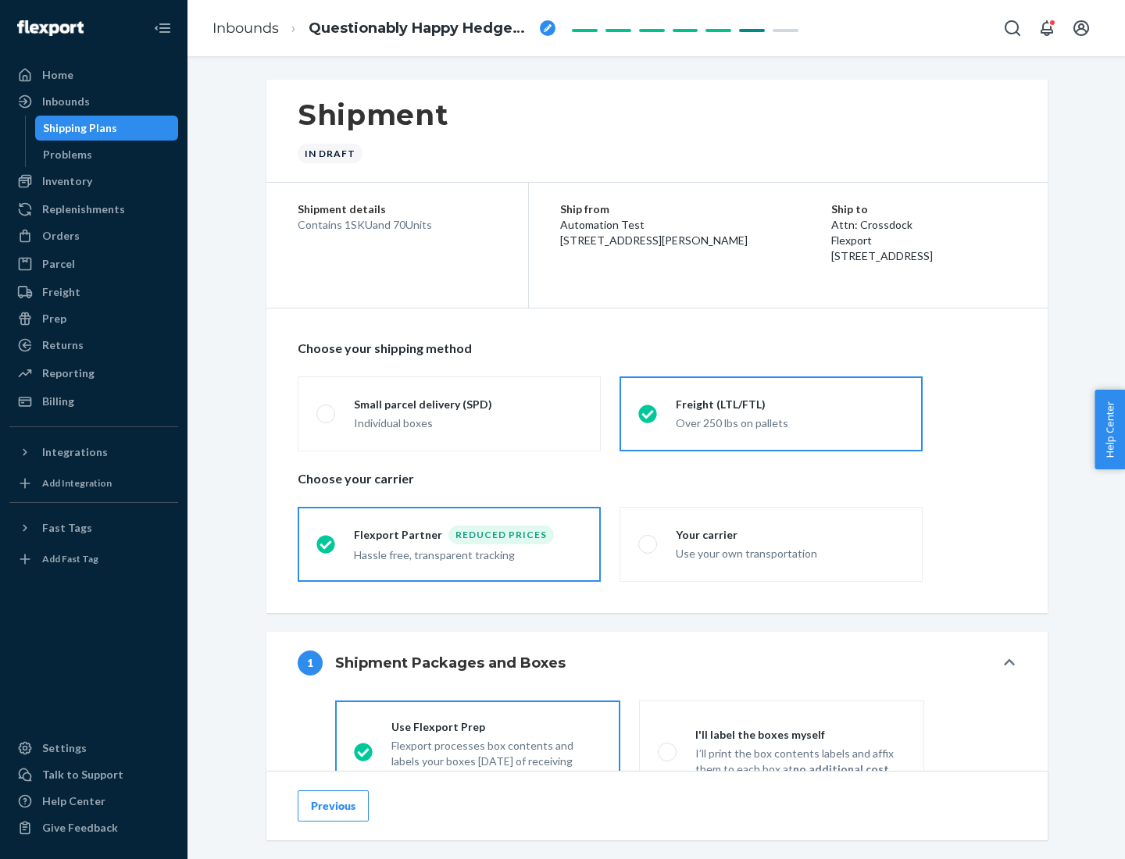
scroll to position [87, 0]
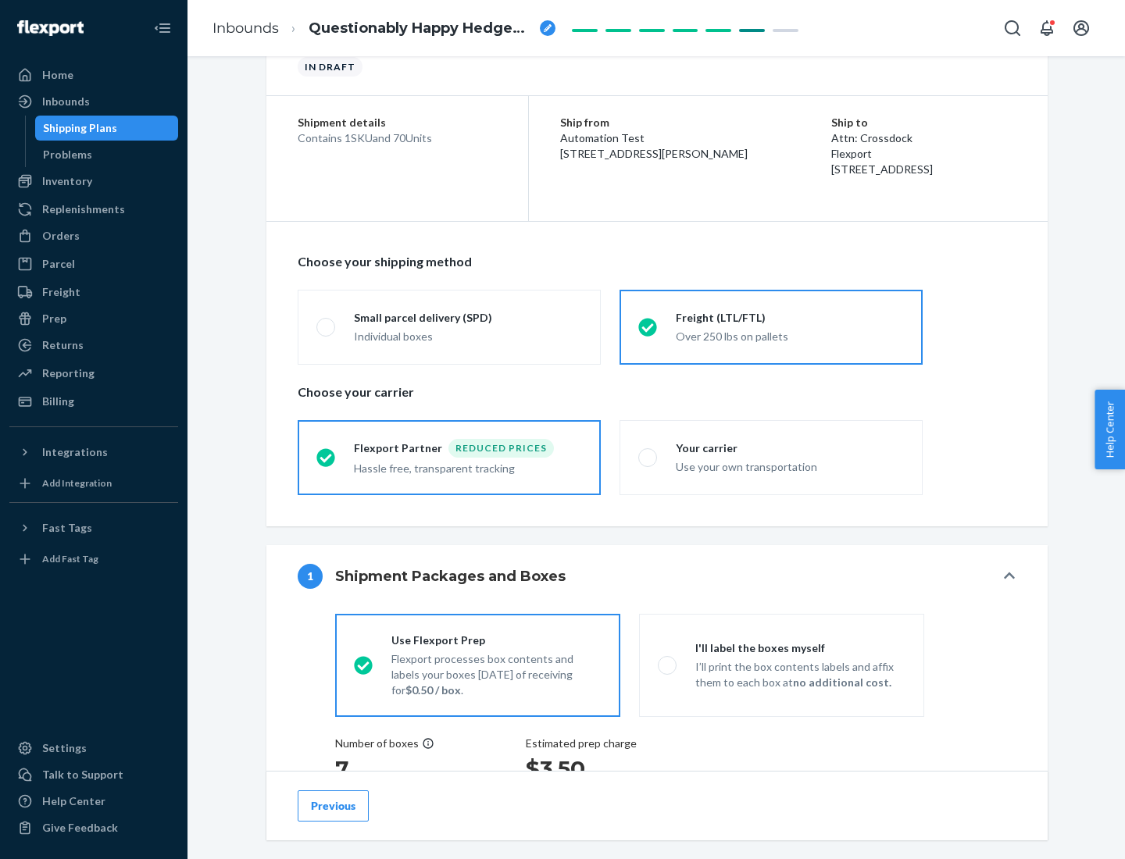
click at [449, 458] on div "Hassle free, transparent tracking" at bounding box center [468, 467] width 228 height 19
click at [327, 457] on input "Flexport Partner Reduced prices Hassle free, transparent tracking" at bounding box center [321, 457] width 10 height 10
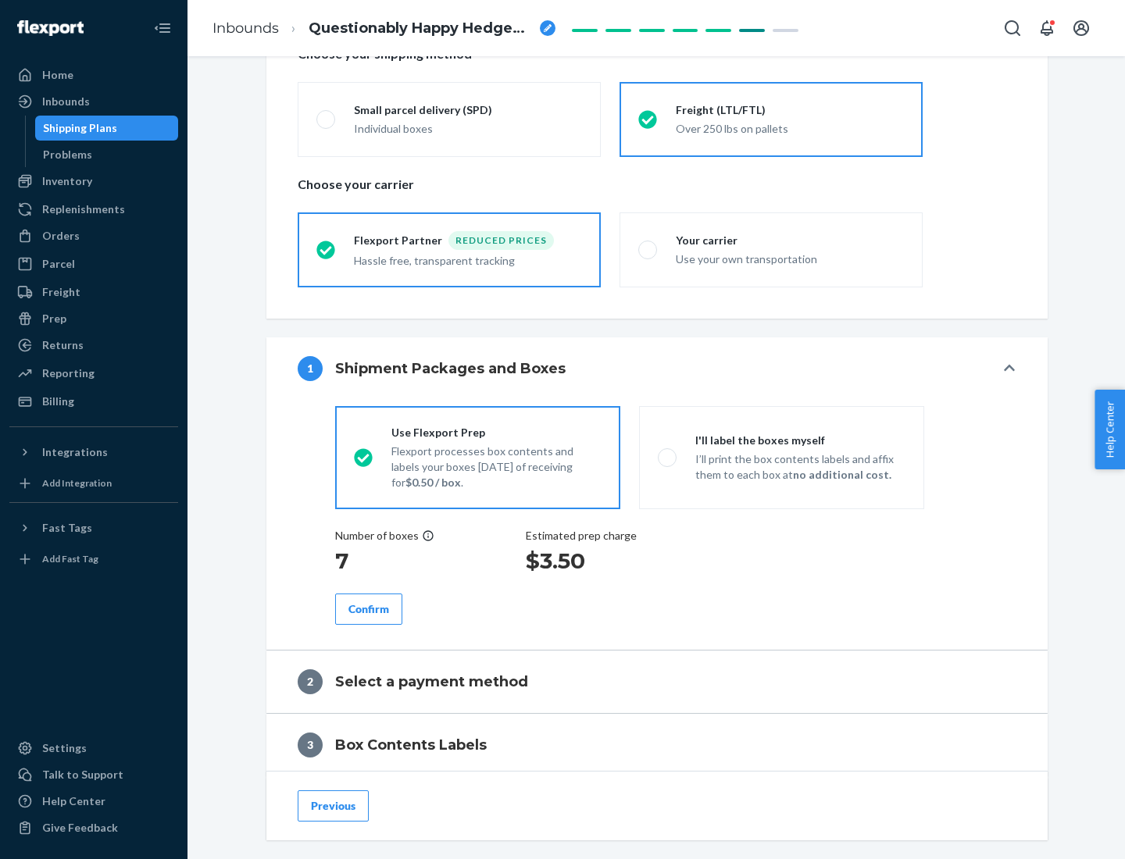
click at [781, 457] on p "I’ll print the box contents labels and affix them to each box at no additional …" at bounding box center [800, 467] width 210 height 31
click at [668, 457] on input "I'll label the boxes myself I’ll print the box contents labels and affix them t…" at bounding box center [663, 457] width 10 height 10
radio input "true"
radio input "false"
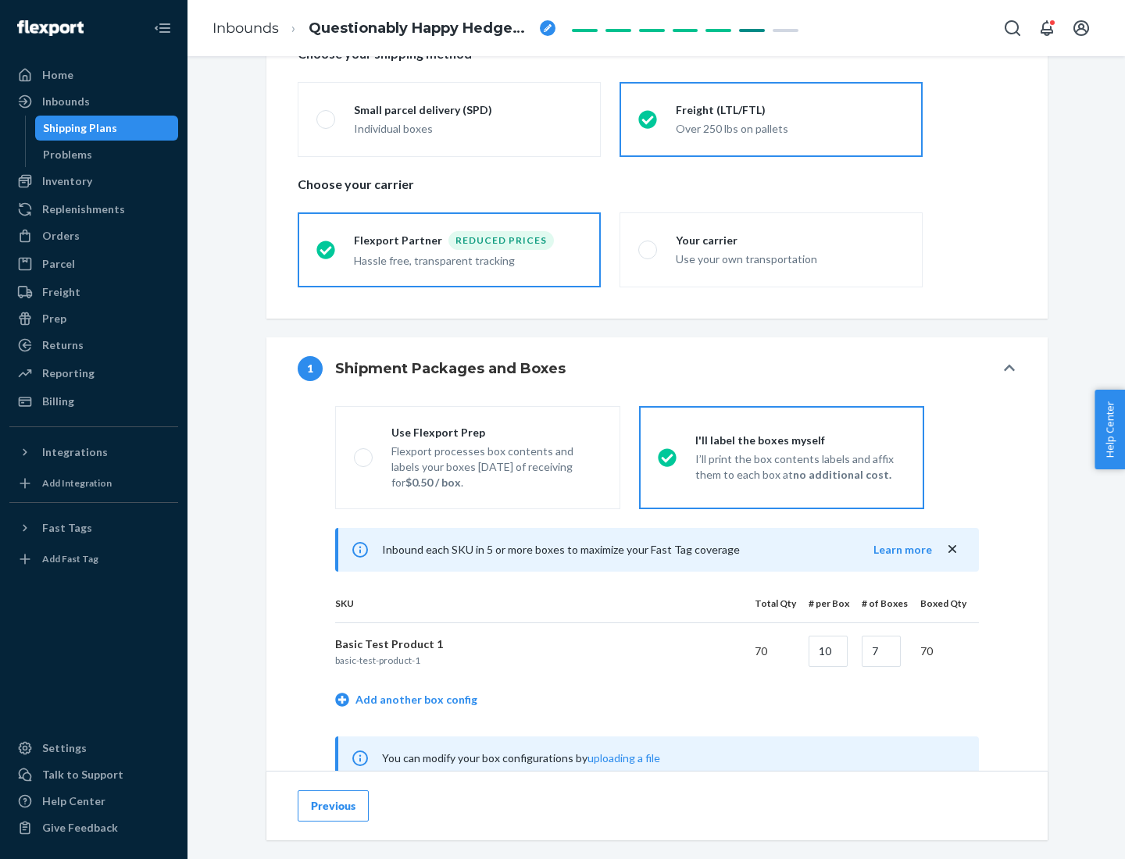
scroll to position [488, 0]
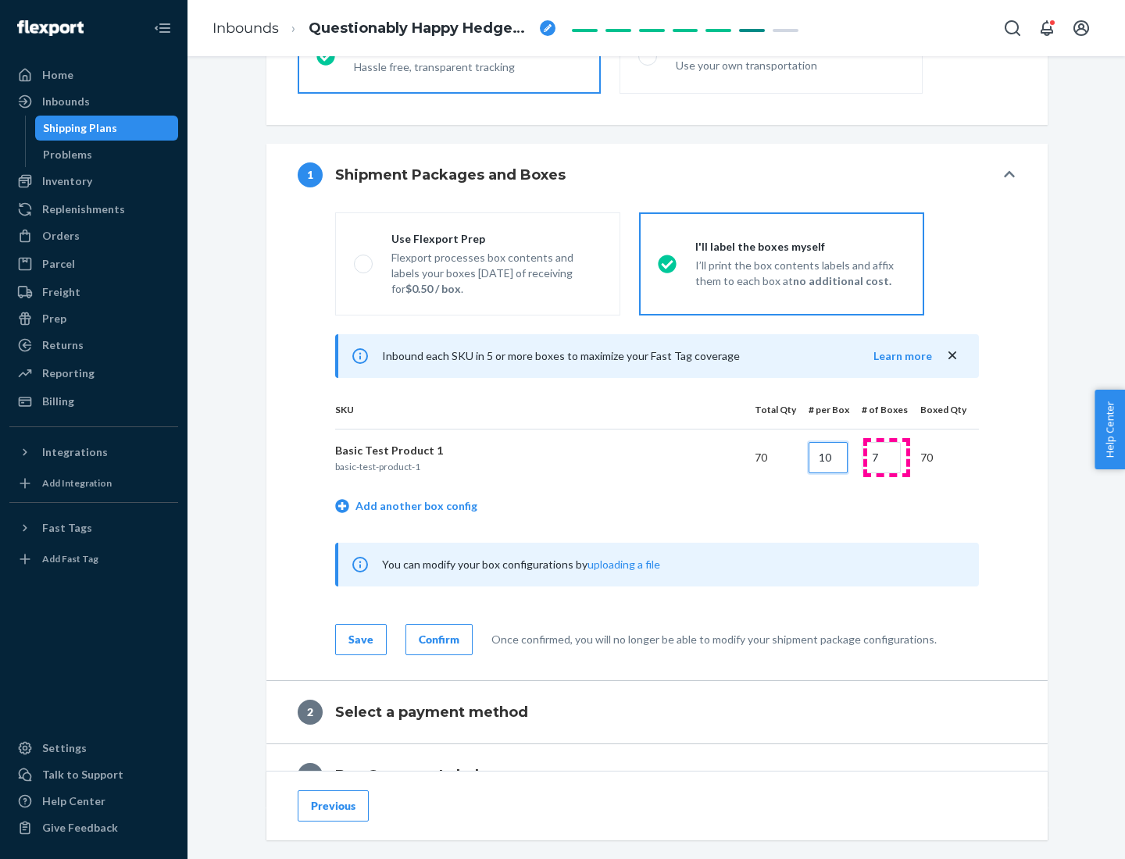
type input "10"
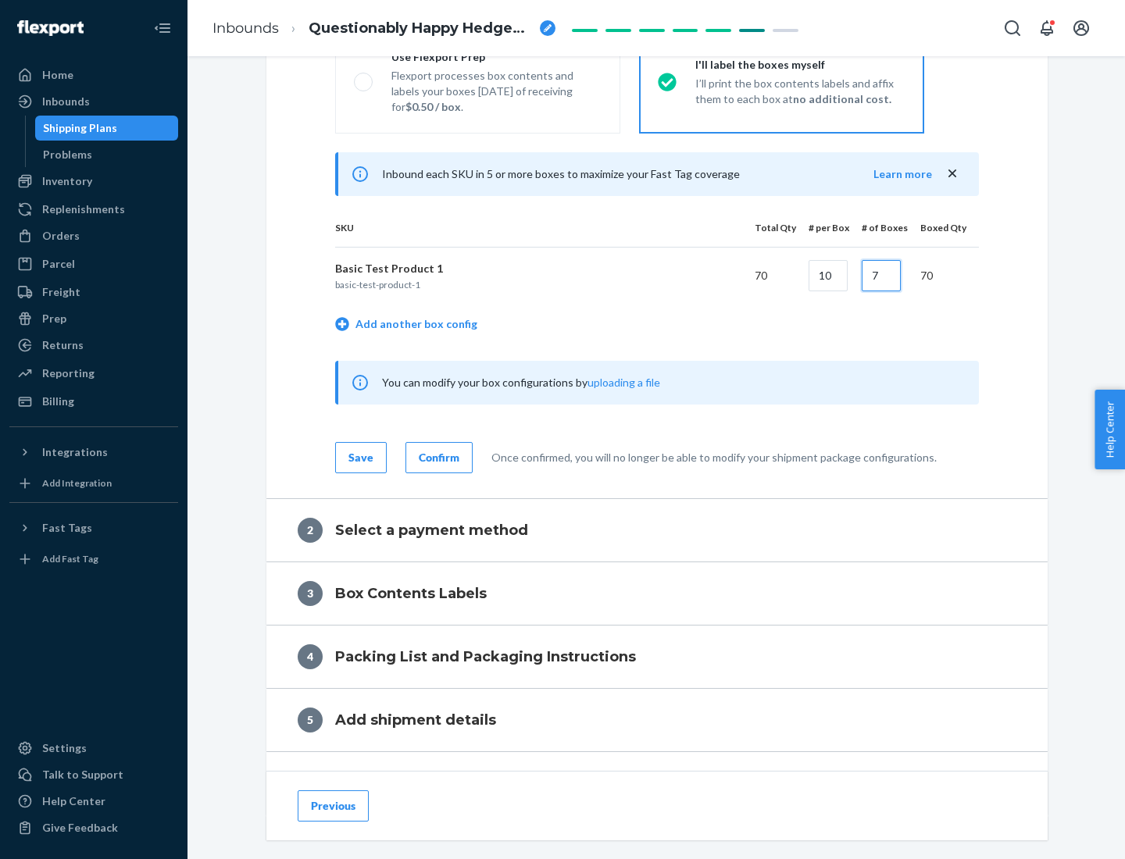
type input "7"
click at [437, 457] on div "Confirm" at bounding box center [439, 458] width 41 height 16
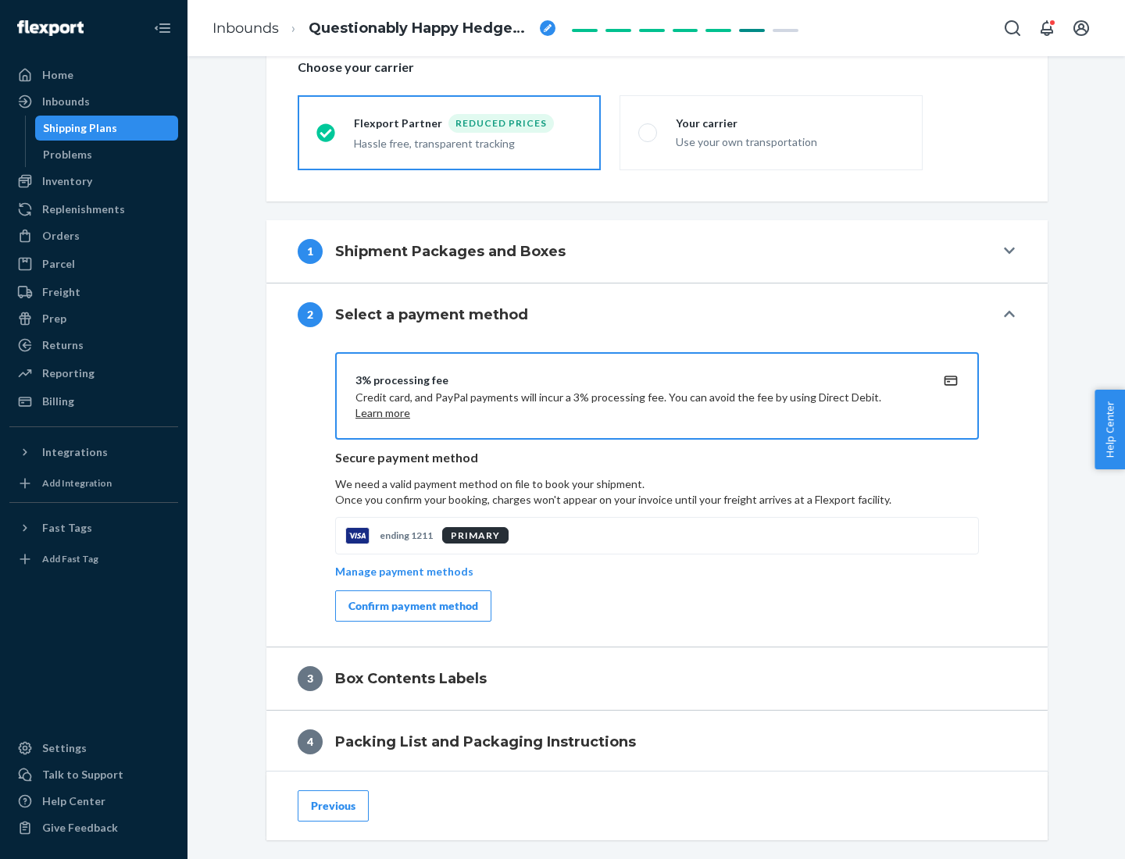
scroll to position [560, 0]
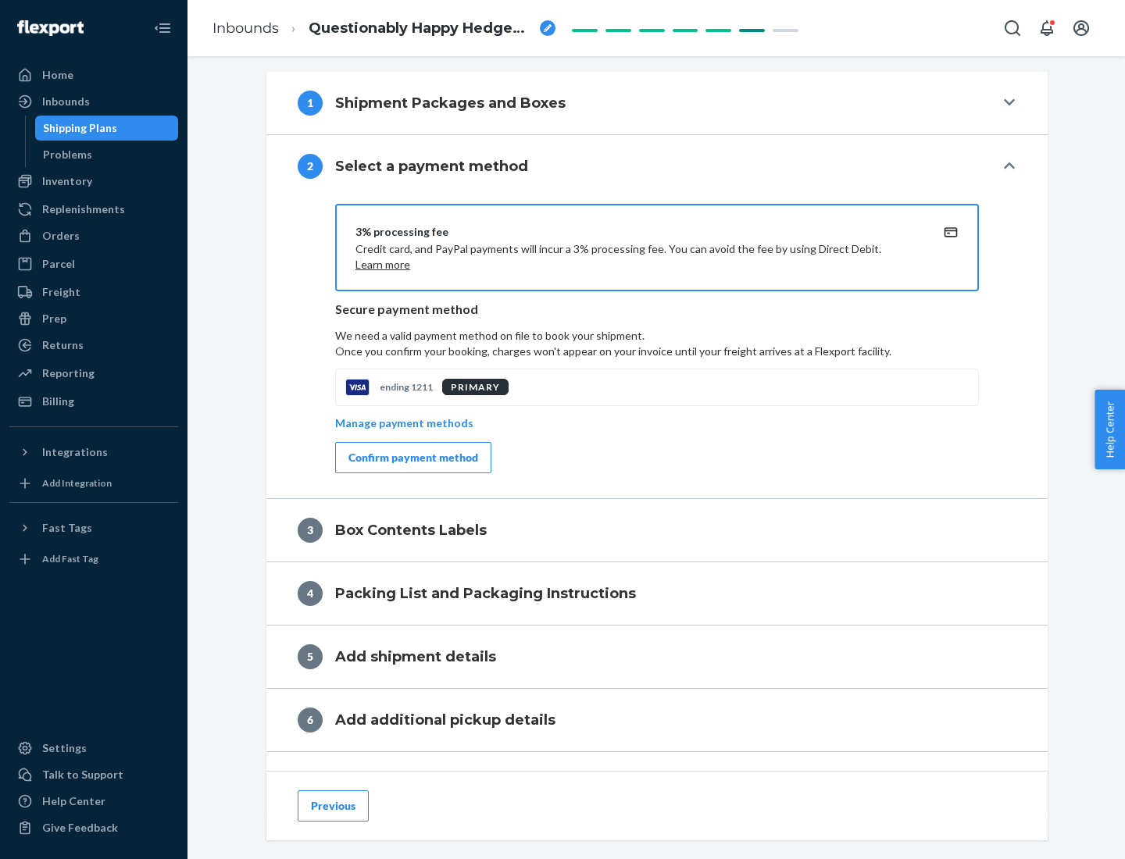
click at [412, 458] on div "Confirm payment method" at bounding box center [413, 458] width 130 height 16
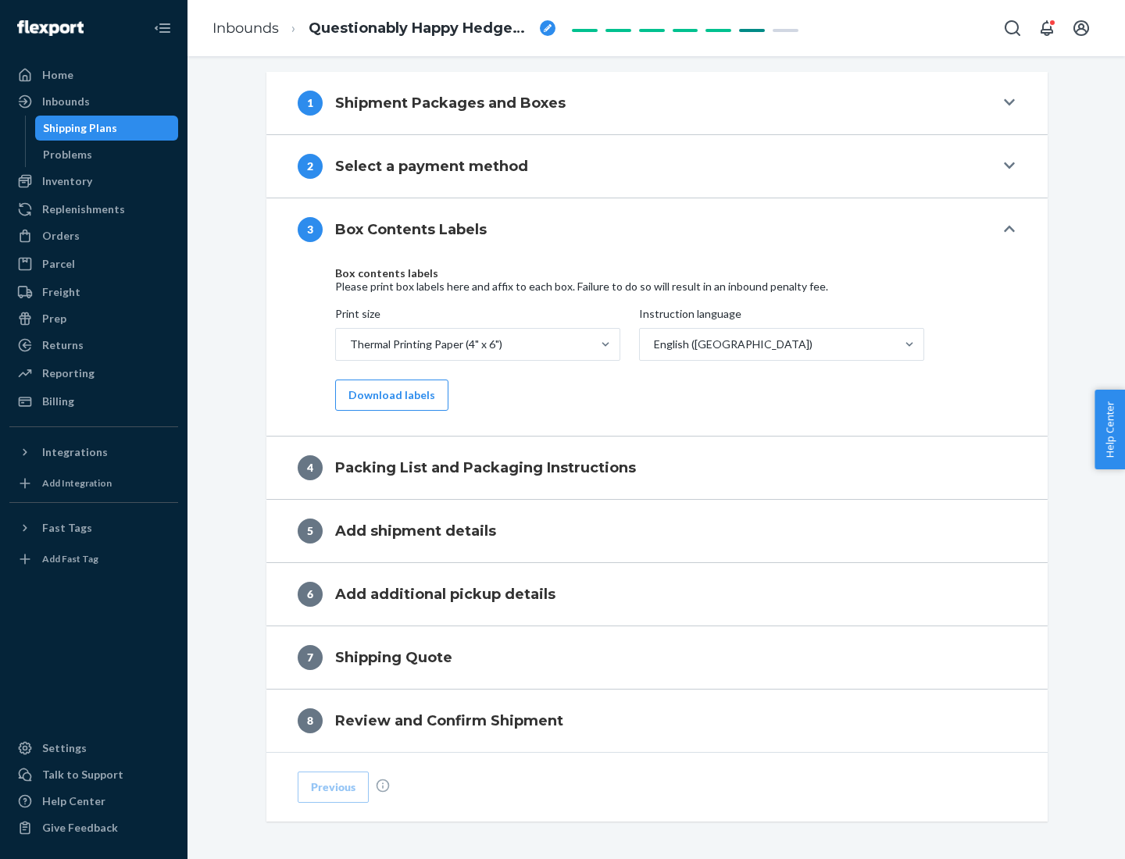
scroll to position [498, 0]
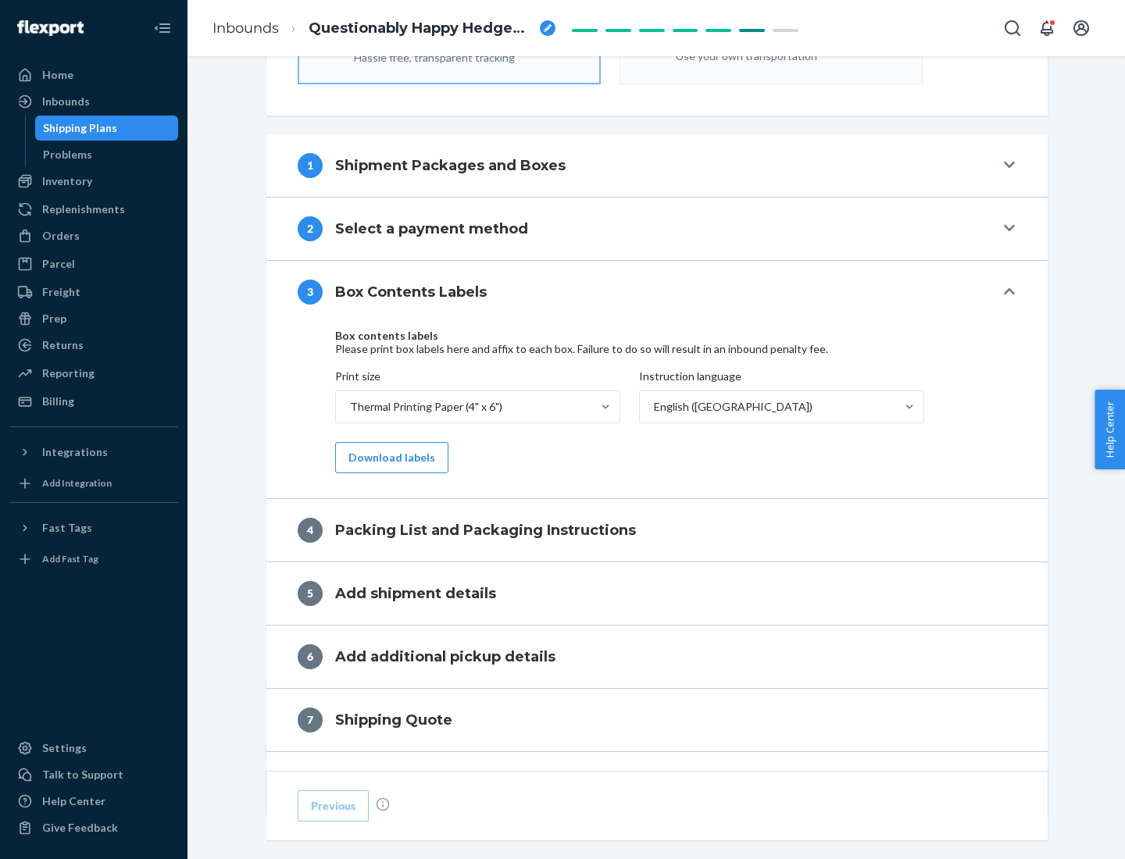
click at [388, 458] on button "Download labels" at bounding box center [391, 457] width 113 height 31
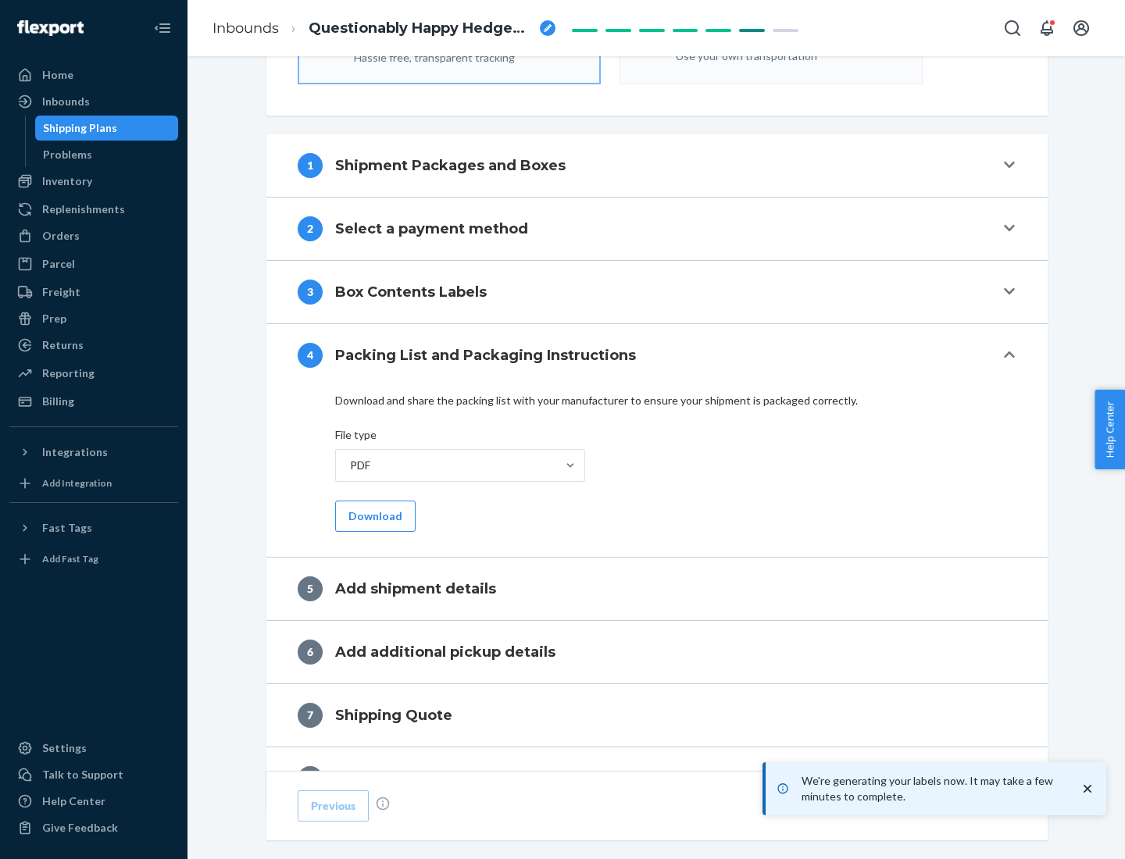
scroll to position [556, 0]
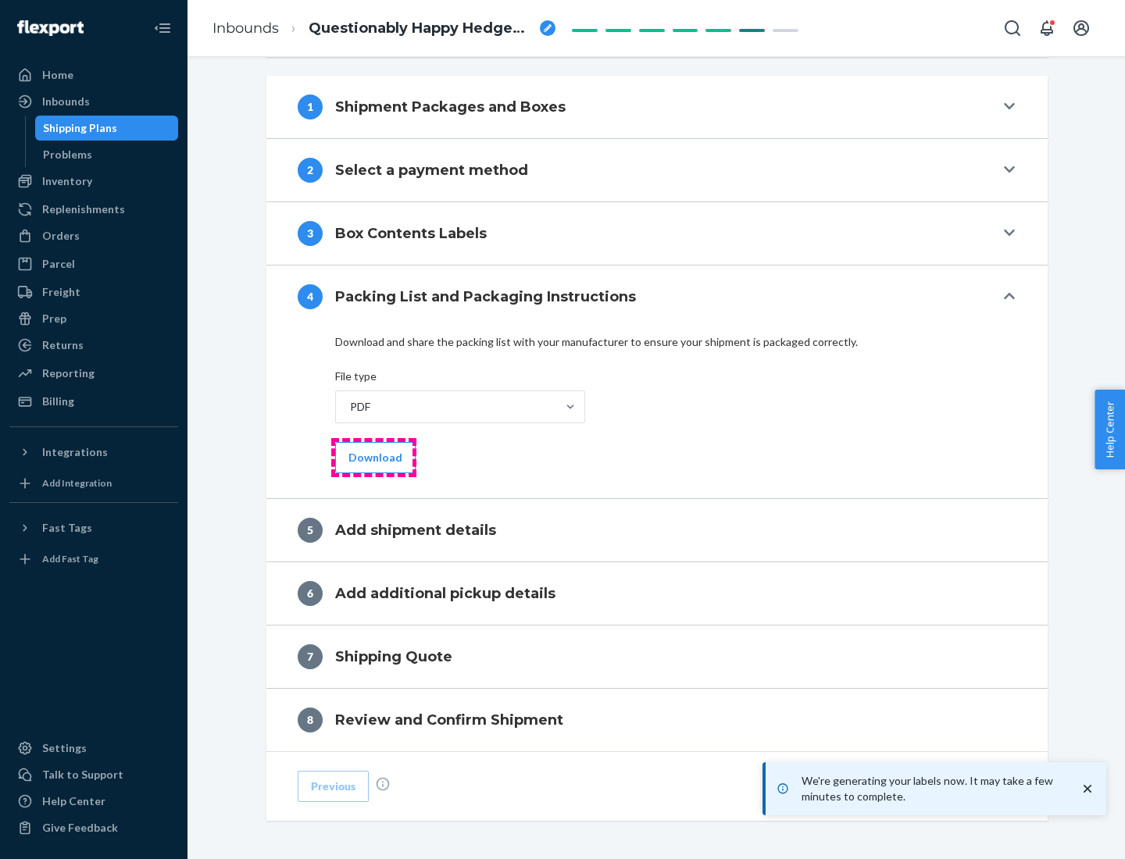
click at [373, 457] on button "Download" at bounding box center [375, 457] width 80 height 31
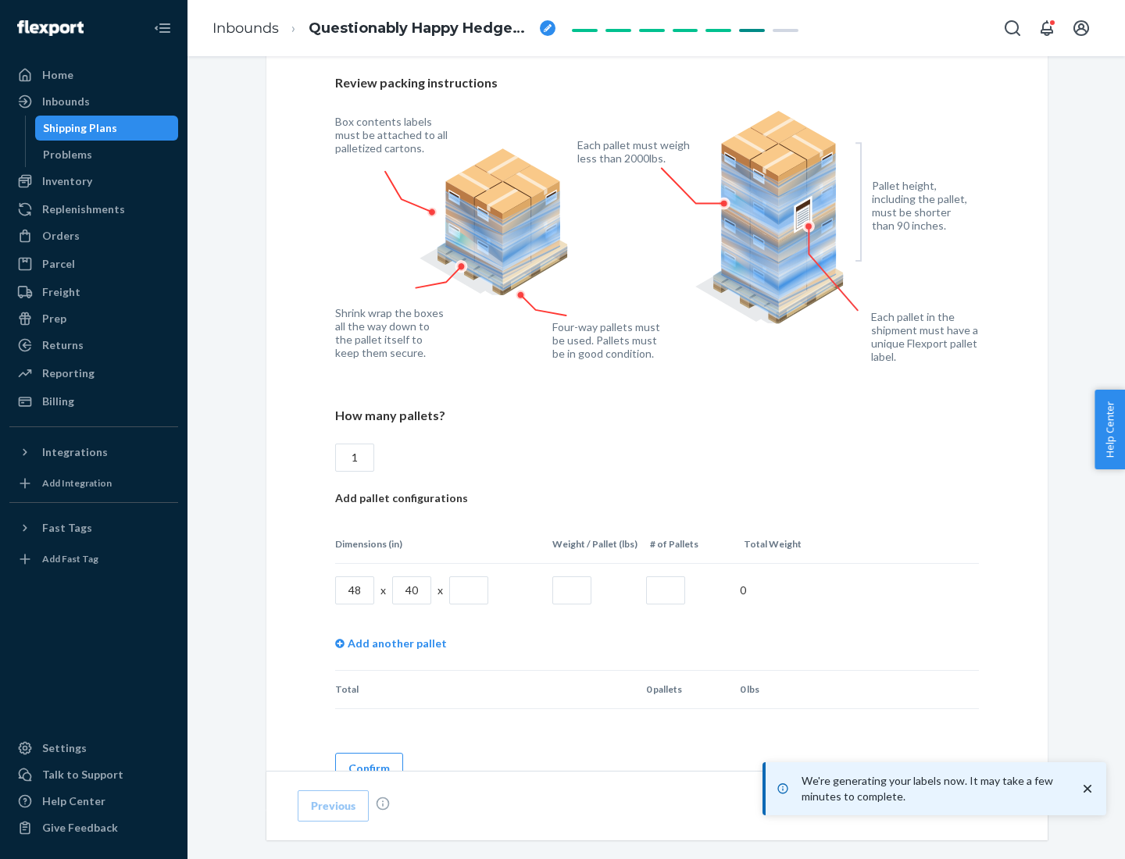
scroll to position [1135, 0]
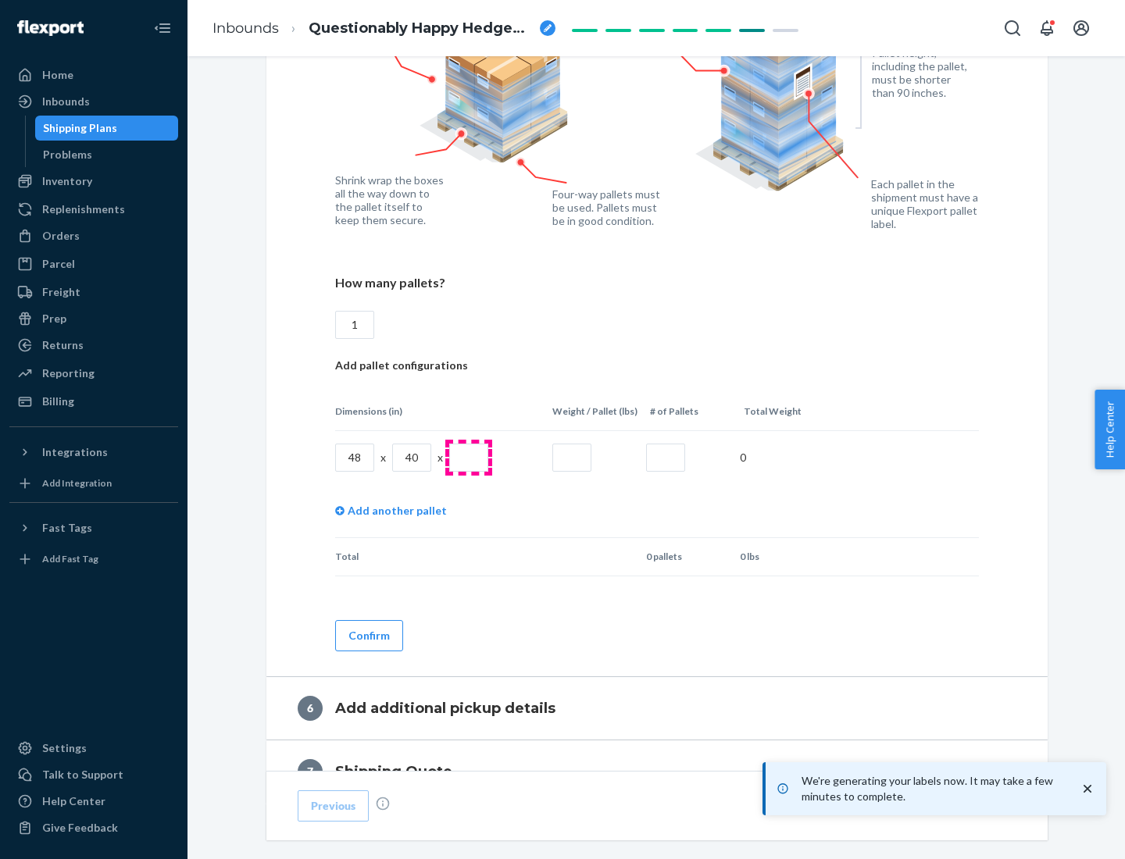
type input "1"
type input "40"
type input "200"
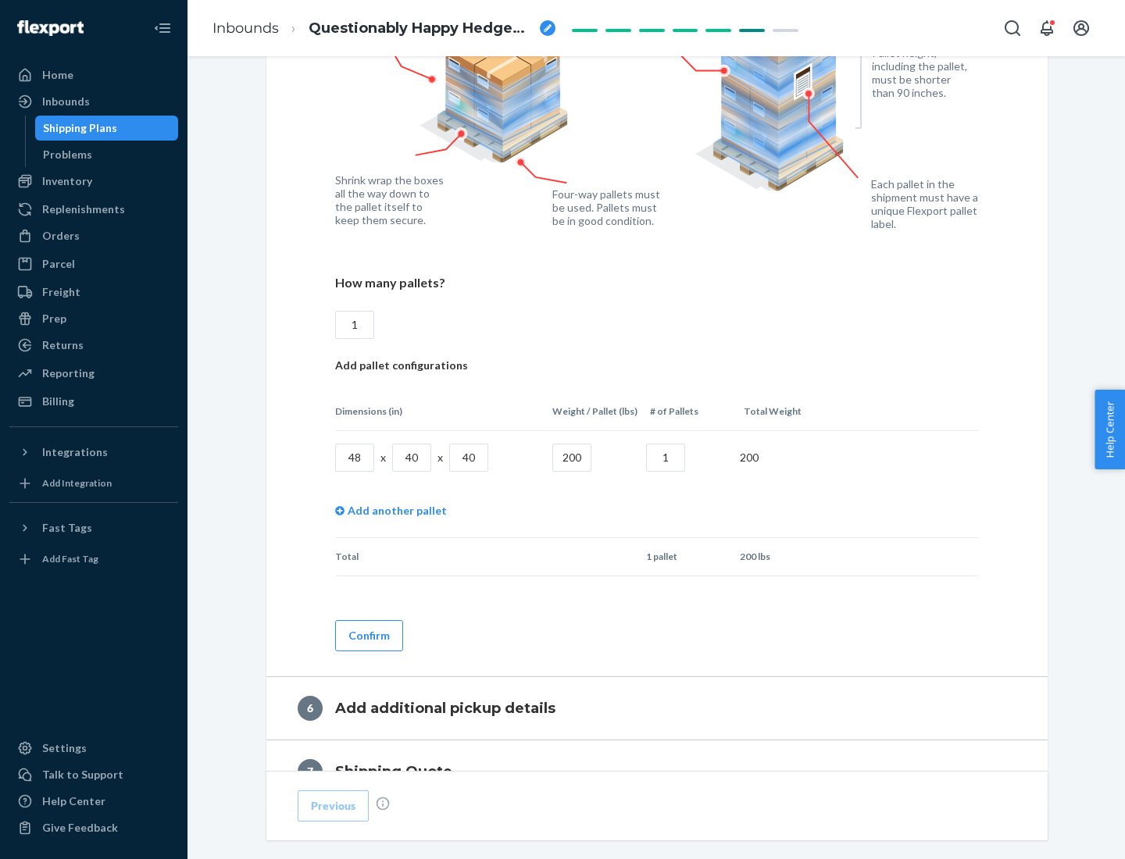
scroll to position [1313, 0]
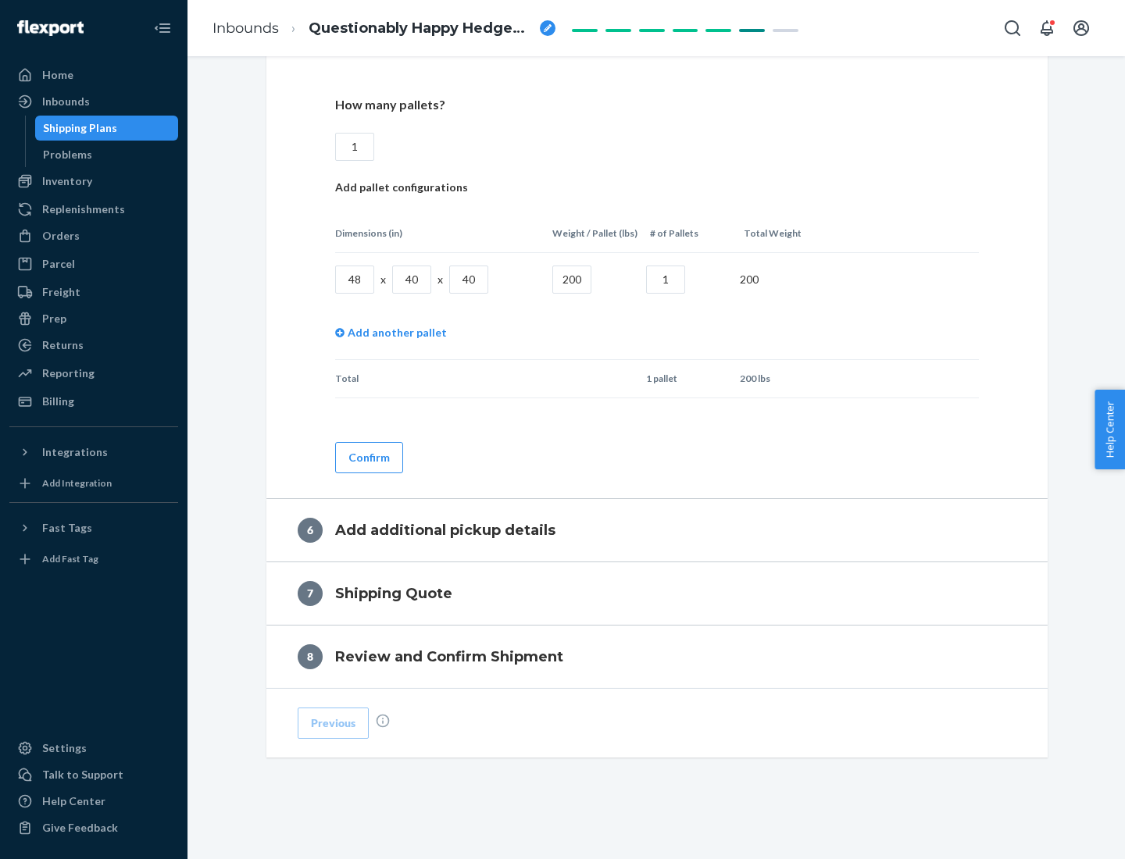
type input "1"
click at [368, 457] on button "Confirm" at bounding box center [369, 457] width 68 height 31
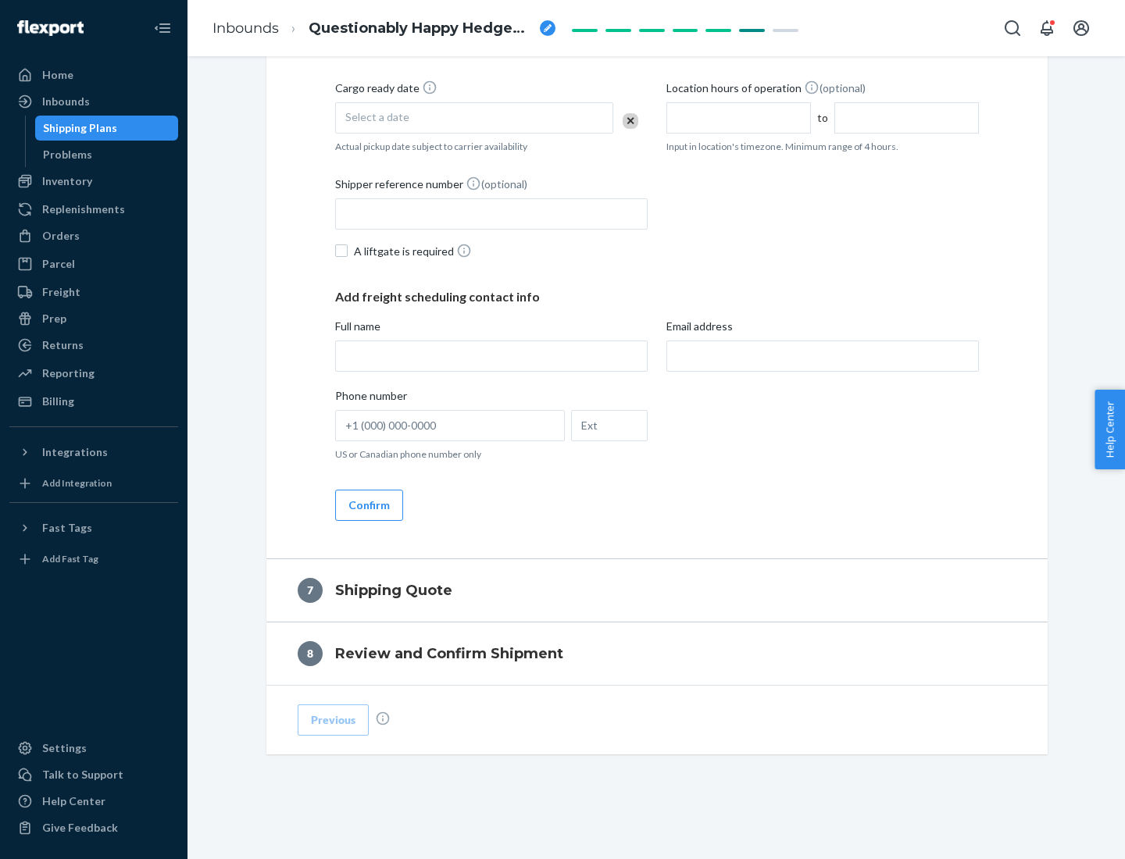
scroll to position [598, 0]
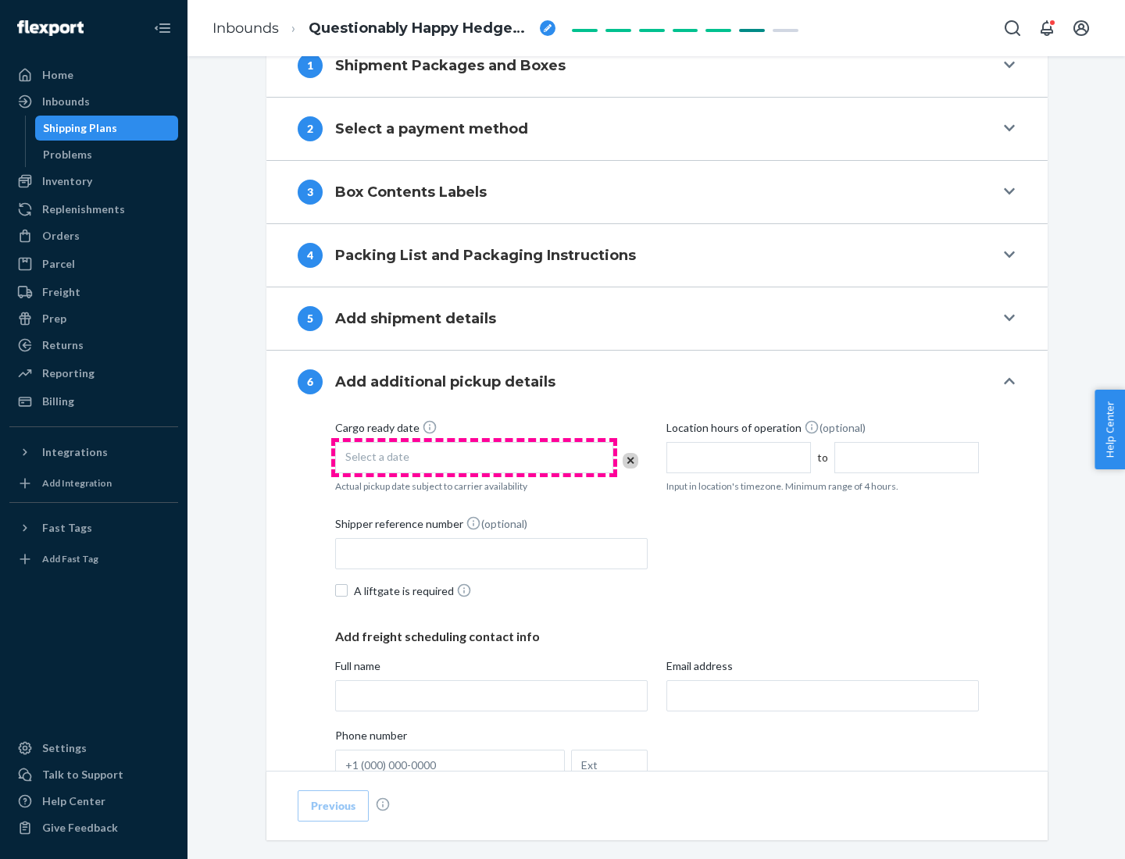
click at [474, 457] on div "Select a date" at bounding box center [474, 457] width 278 height 31
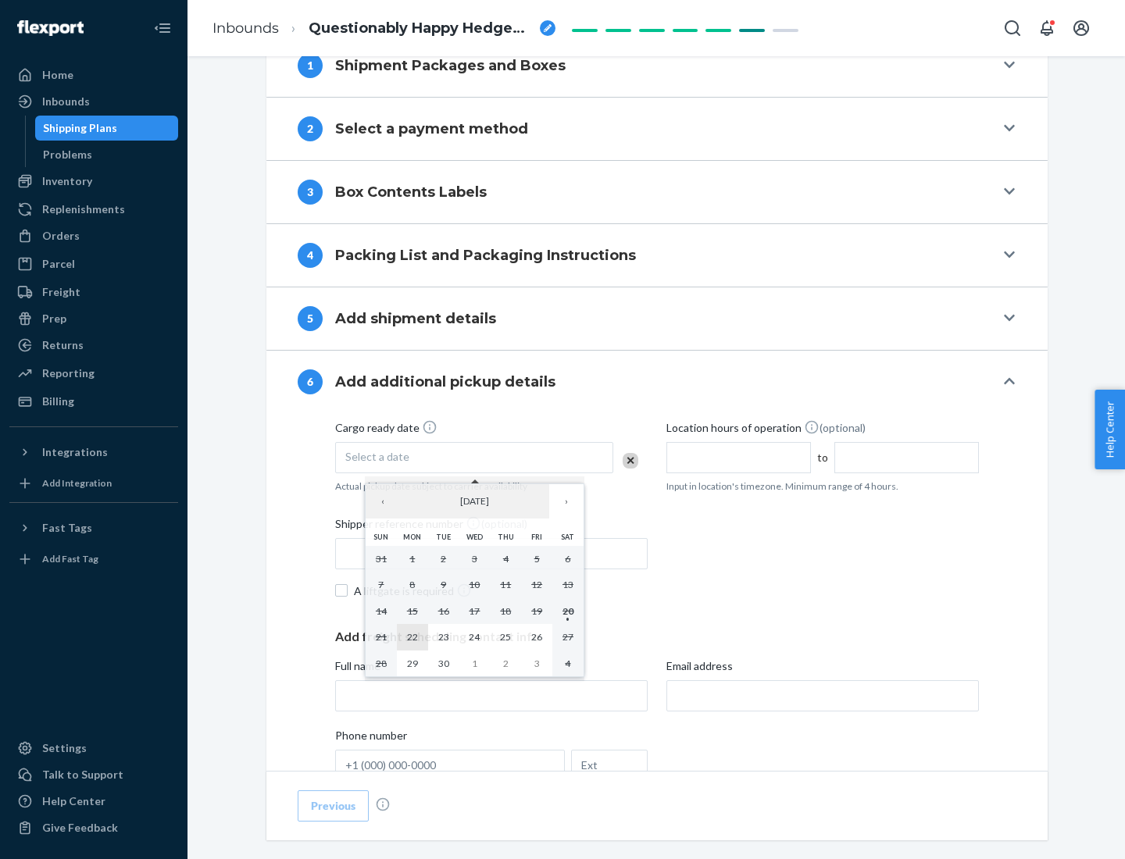
click at [412, 637] on abbr "22" at bounding box center [412, 637] width 11 height 12
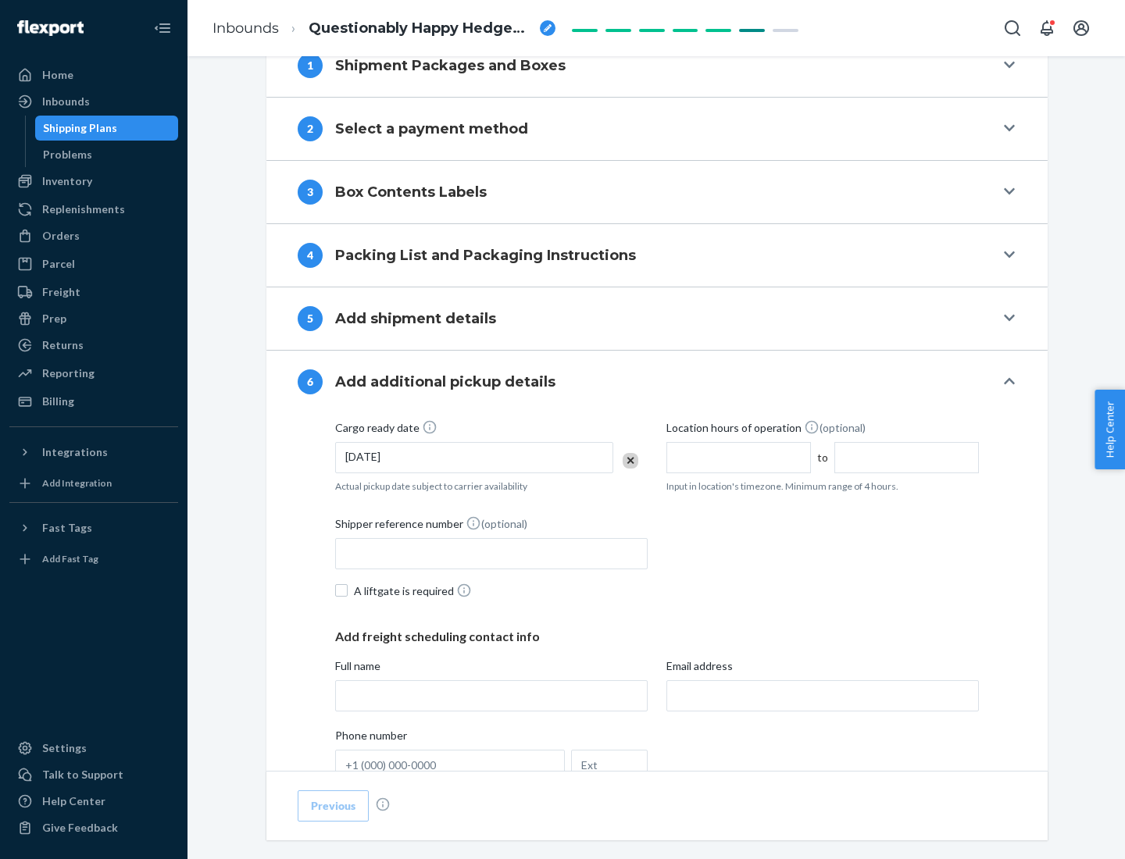
scroll to position [836, 0]
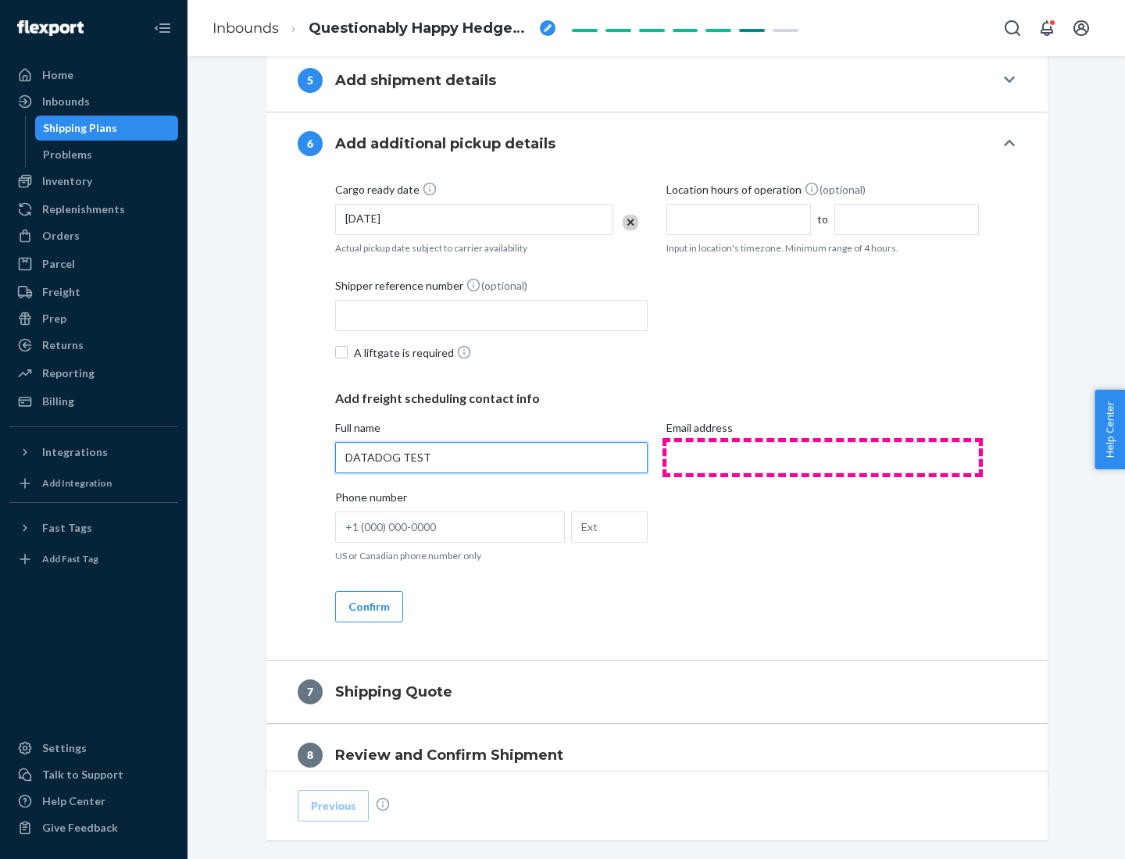
type input "DATADOG TEST"
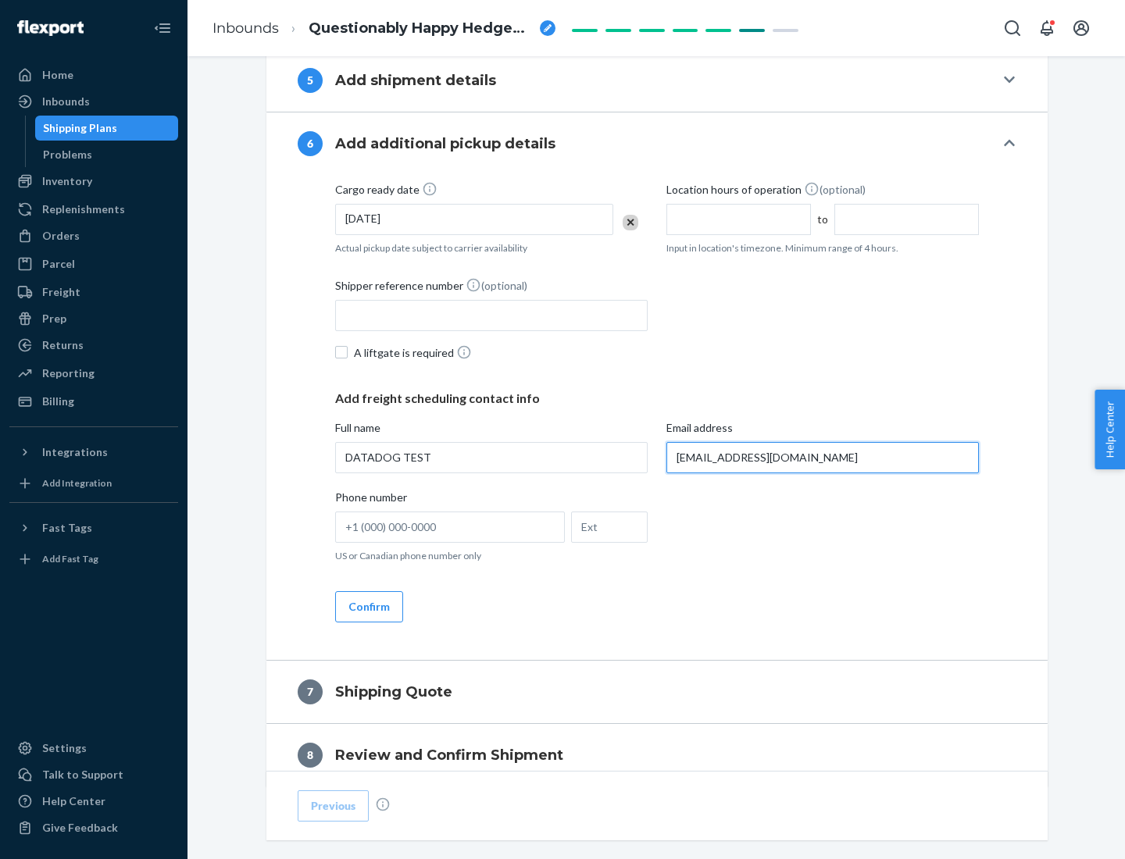
scroll to position [905, 0]
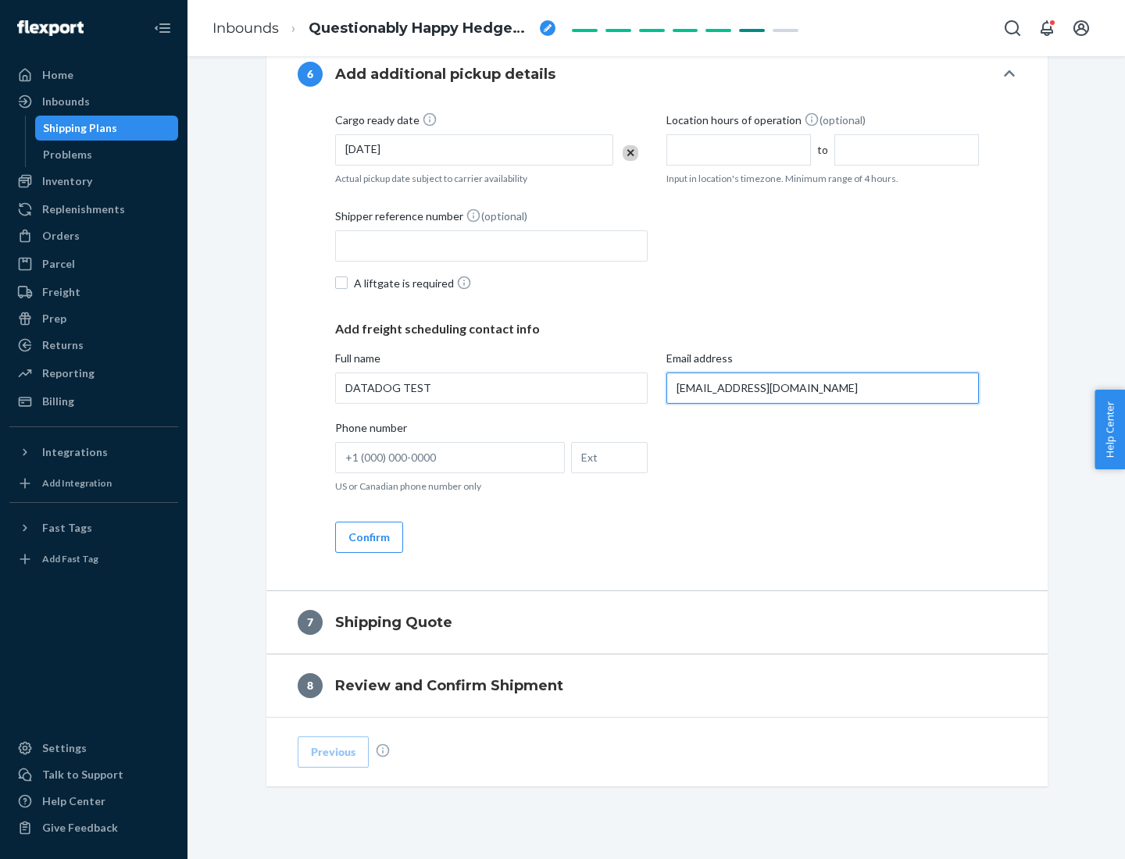
type input "[EMAIL_ADDRESS][DOMAIN_NAME]"
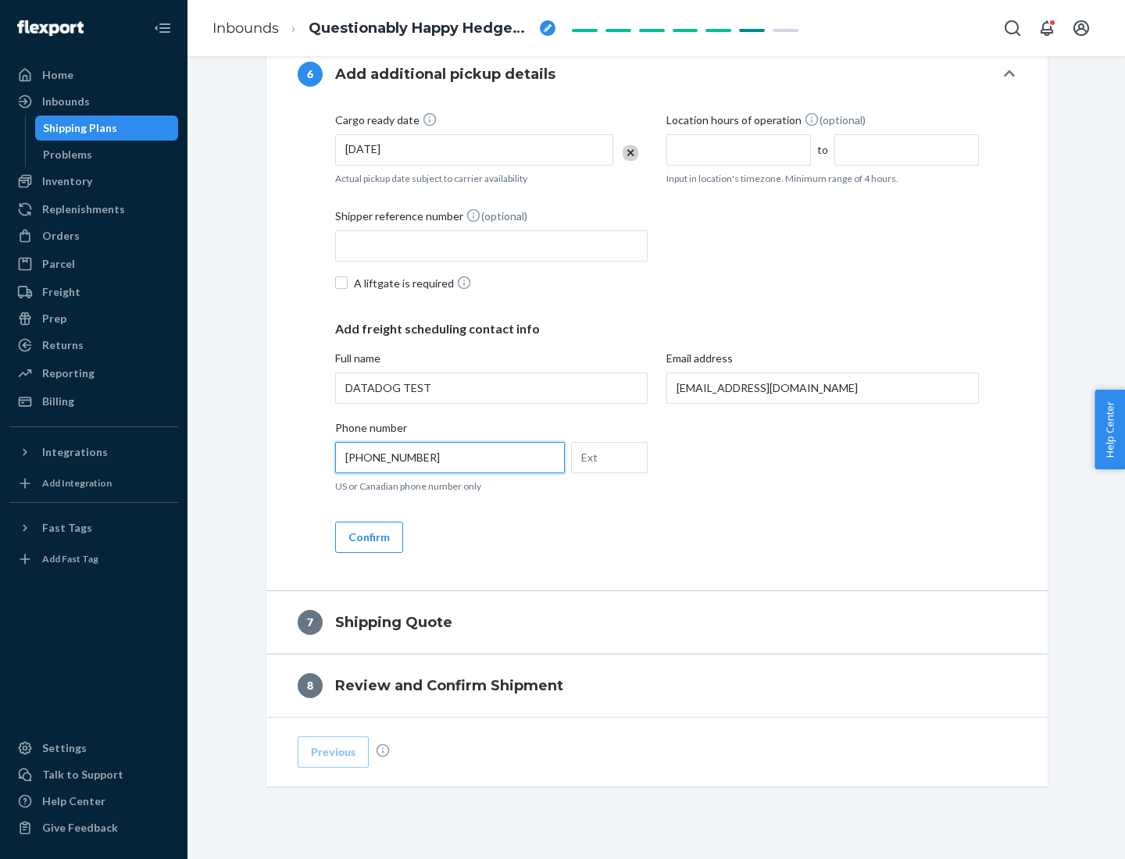
scroll to position [937, 0]
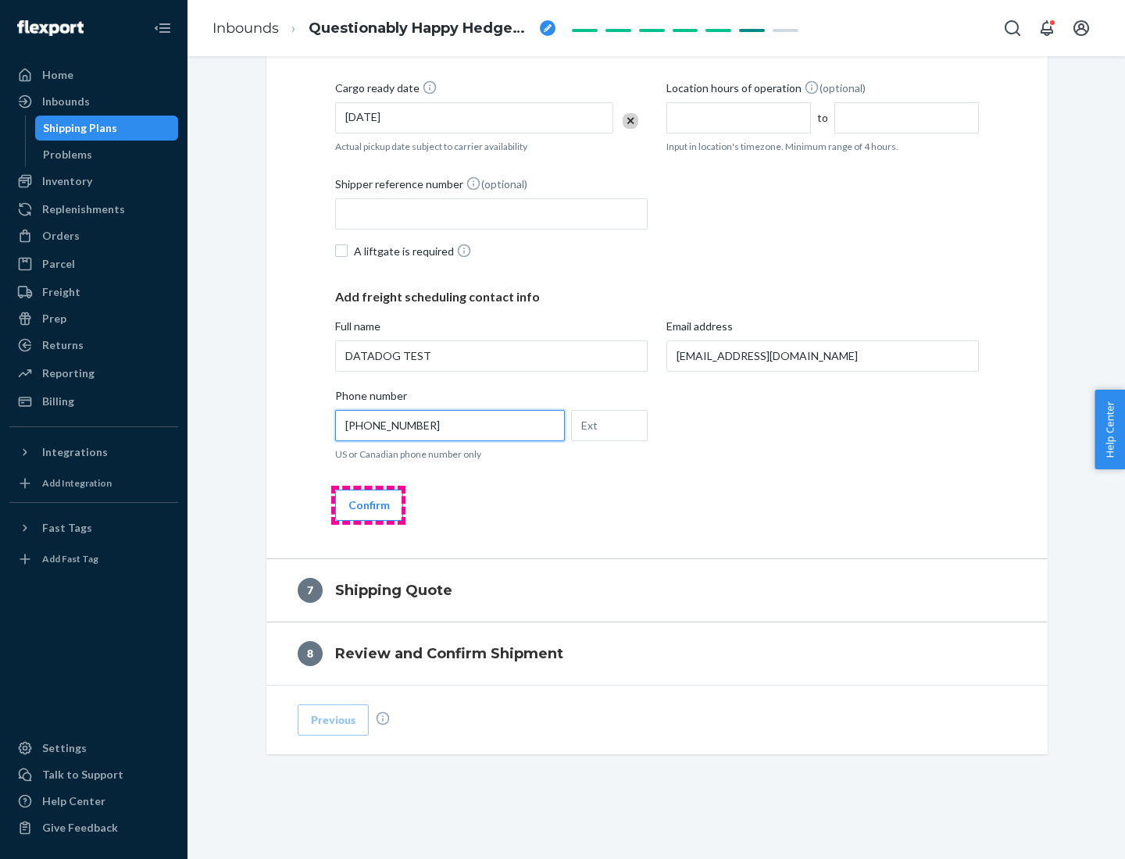
type input "[PHONE_NUMBER]"
click at [368, 505] on button "Confirm" at bounding box center [369, 505] width 68 height 31
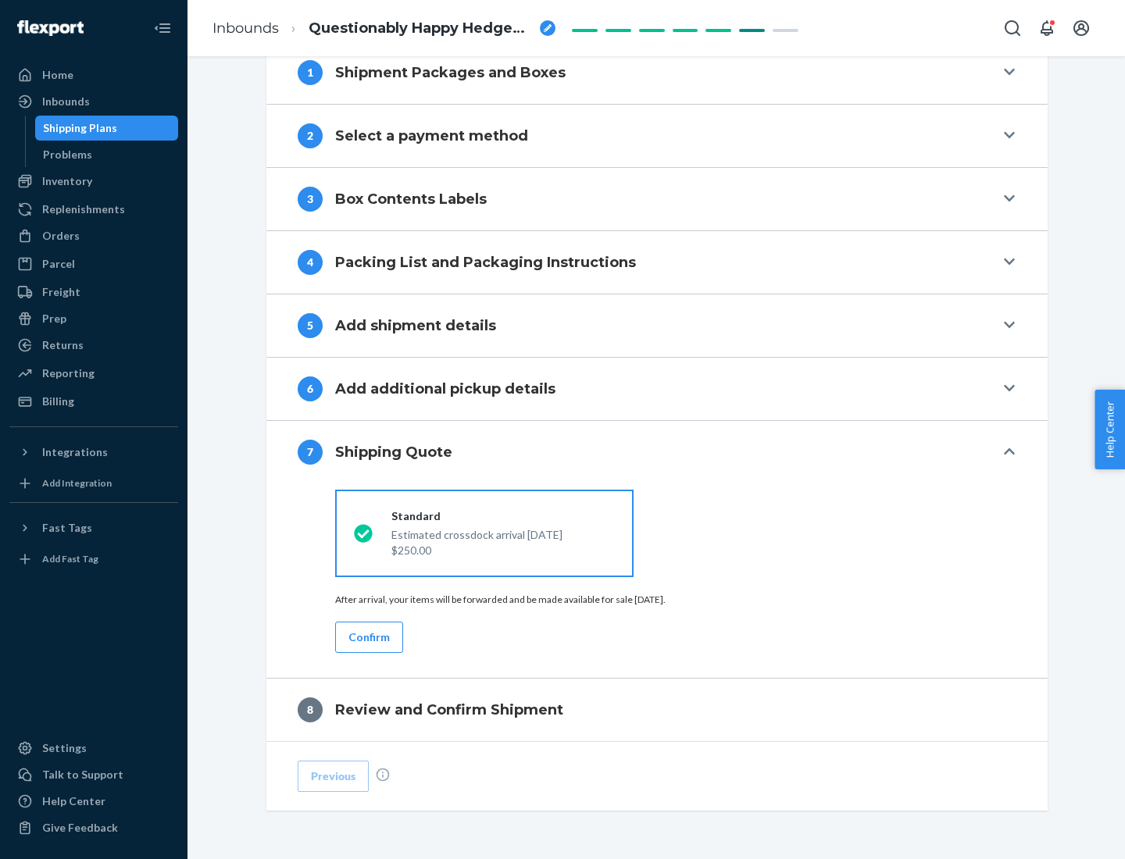
scroll to position [647, 0]
